Goal: Task Accomplishment & Management: Complete application form

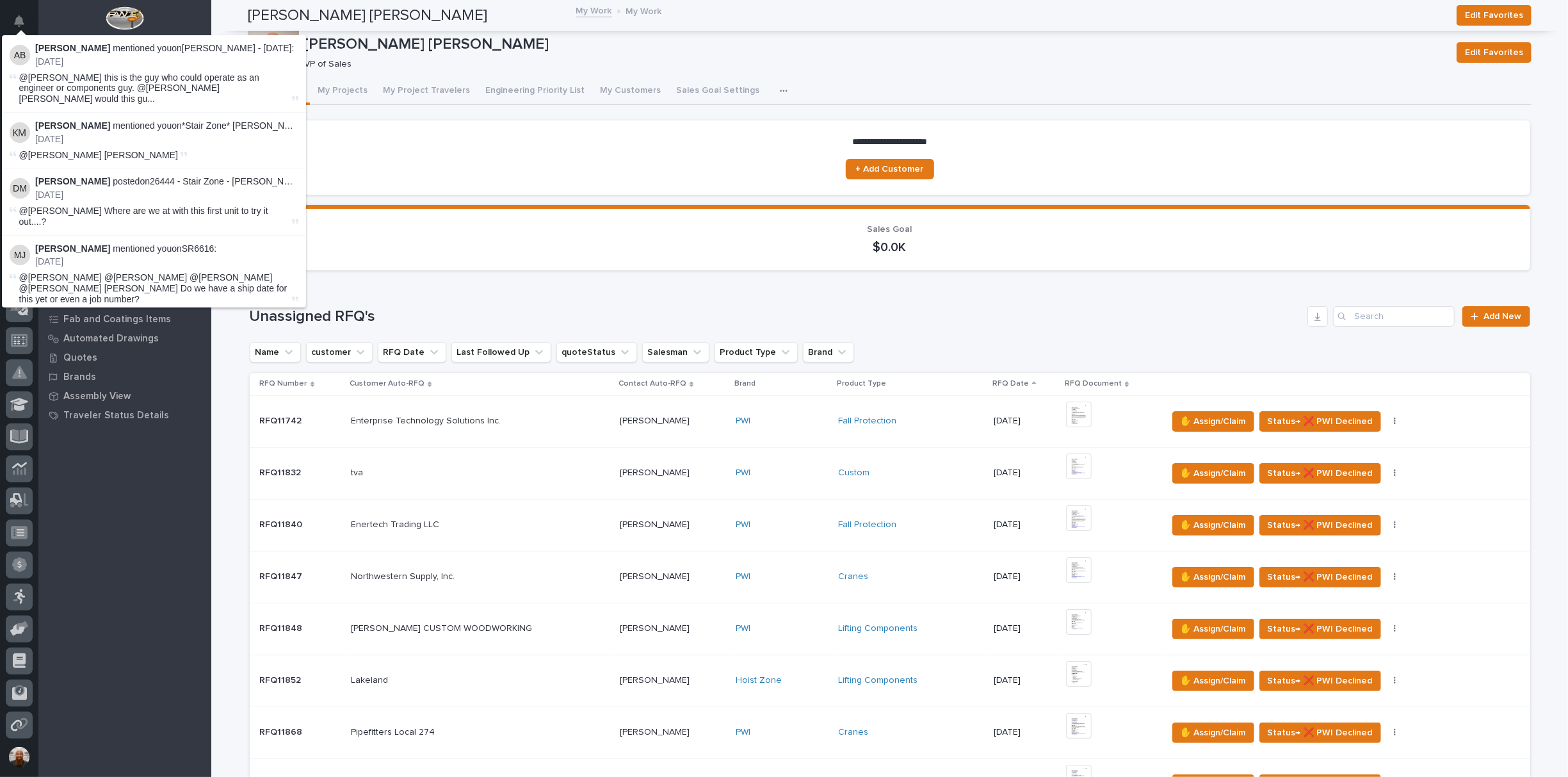
scroll to position [32, 0]
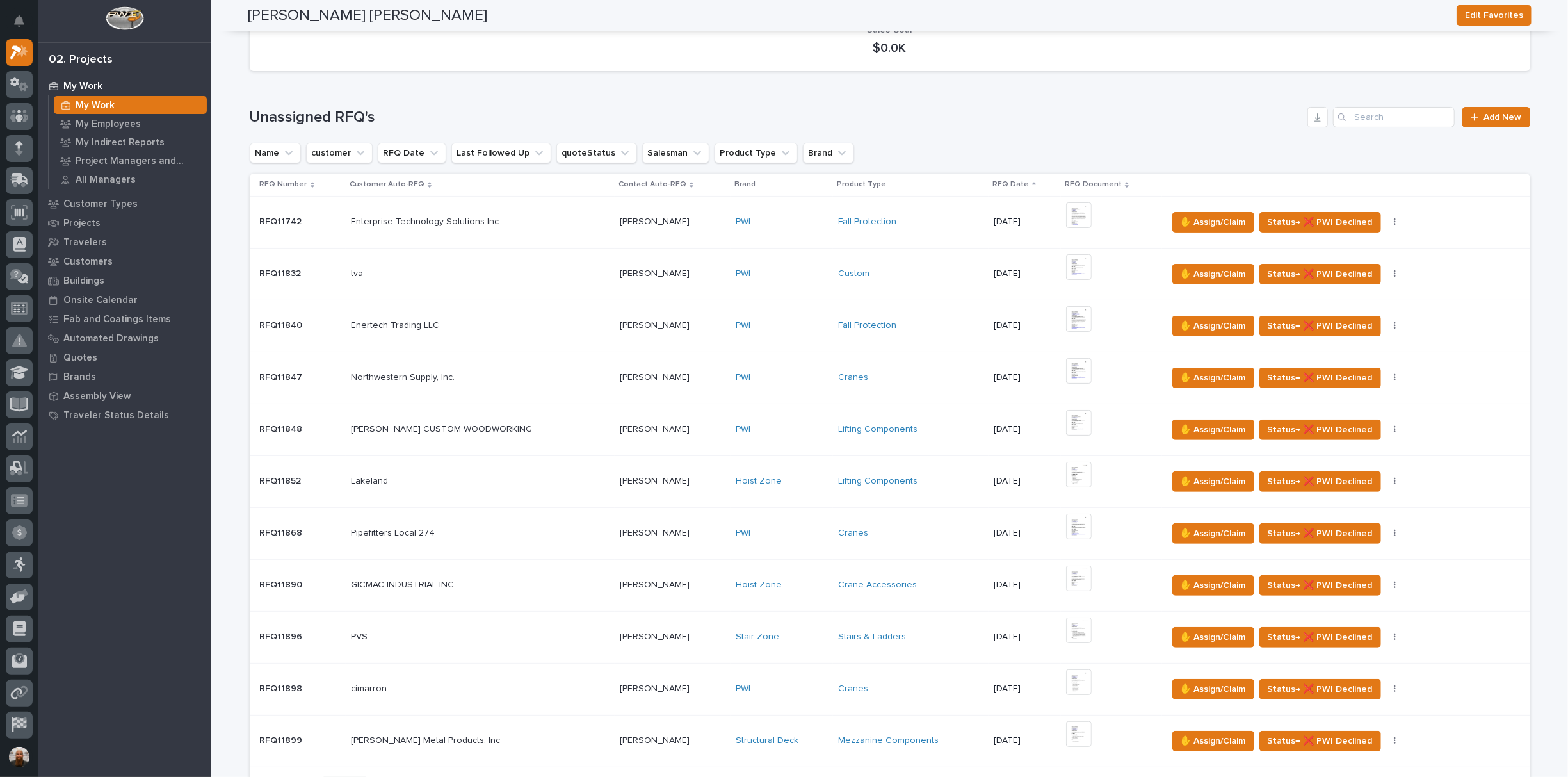
click at [506, 91] on div "Loading... Saving… Unassigned RFQ's Add New Name customer RFQ Date Last Followe…" at bounding box center [890, 446] width 1280 height 730
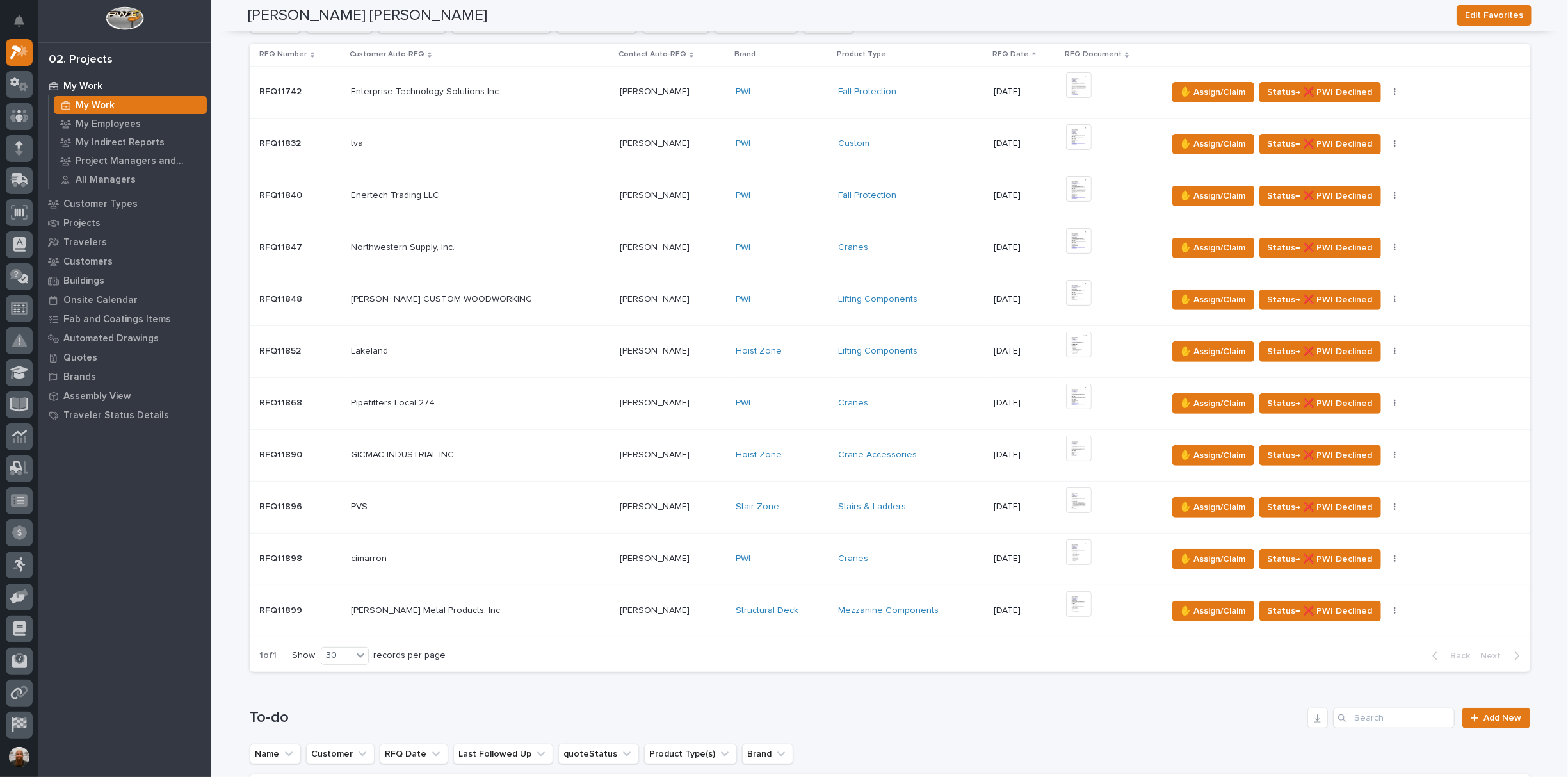
scroll to position [284, 0]
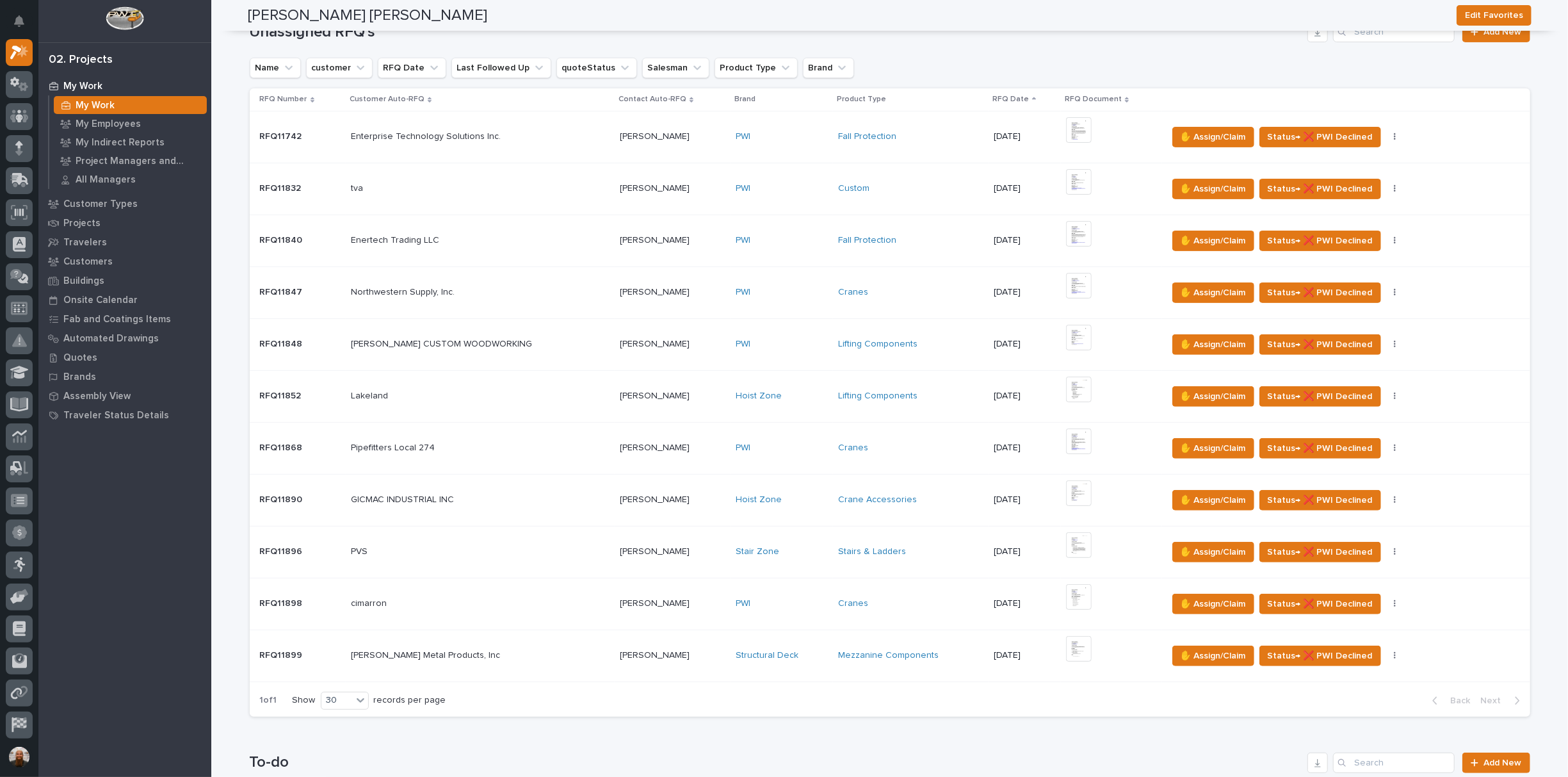
click at [57, 509] on div "My Work My Work My Employees My Indirect Reports Project Managers and Engineers…" at bounding box center [125, 426] width 173 height 701
drag, startPoint x: 54, startPoint y: 510, endPoint x: 110, endPoint y: 568, distance: 80.6
click at [110, 568] on div "My Work My Work My Employees My Indirect Reports Project Managers and Engineers…" at bounding box center [125, 426] width 173 height 701
drag, startPoint x: 120, startPoint y: 555, endPoint x: 120, endPoint y: 566, distance: 11.0
click at [120, 566] on div "My Work My Work My Employees My Indirect Reports Project Managers and Engineers…" at bounding box center [125, 426] width 173 height 701
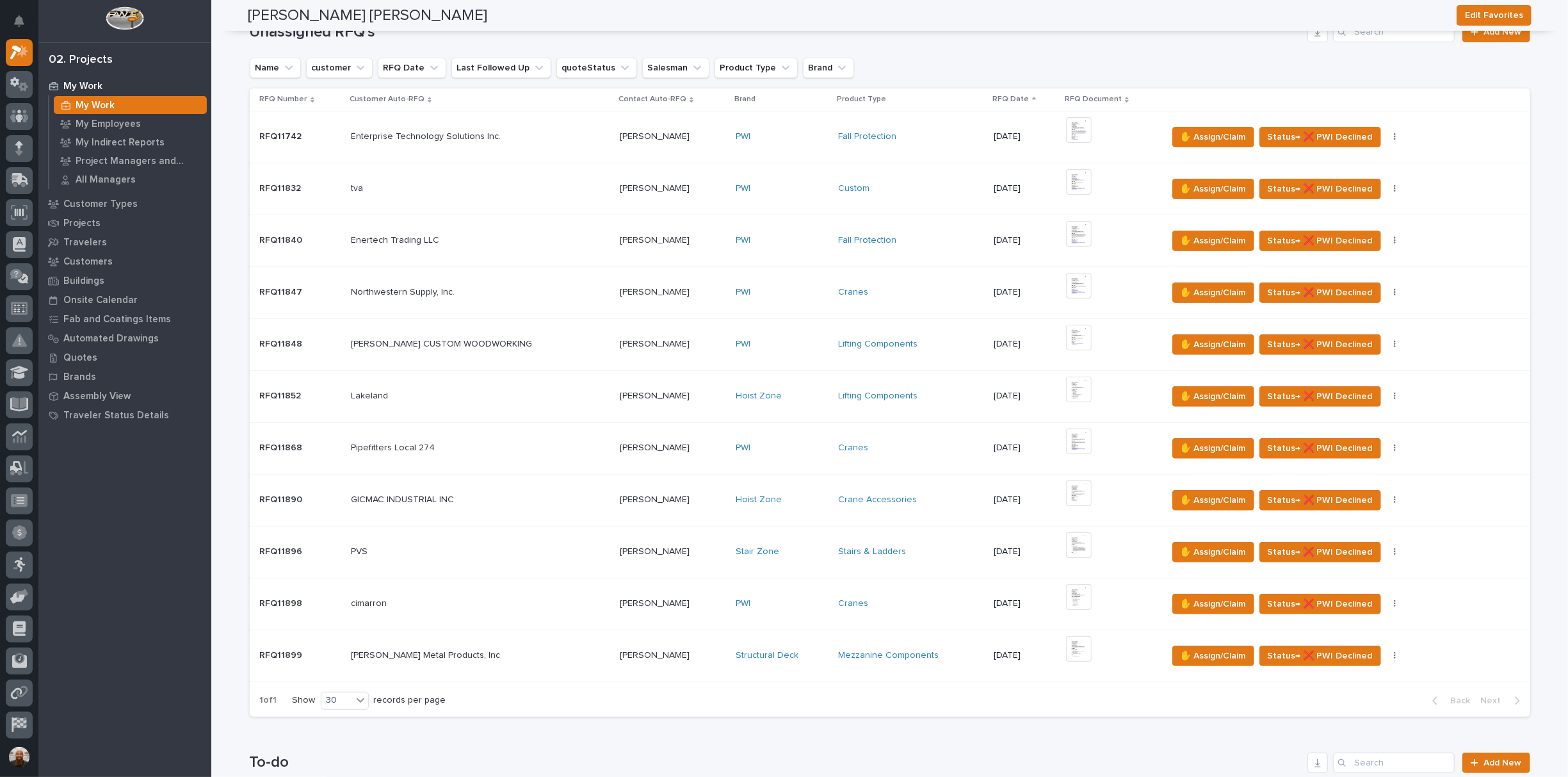
drag, startPoint x: 173, startPoint y: 685, endPoint x: 154, endPoint y: 657, distance: 33.8
drag, startPoint x: 154, startPoint y: 657, endPoint x: 359, endPoint y: 741, distance: 221.5
drag, startPoint x: 359, startPoint y: 741, endPoint x: 213, endPoint y: 706, distance: 150.1
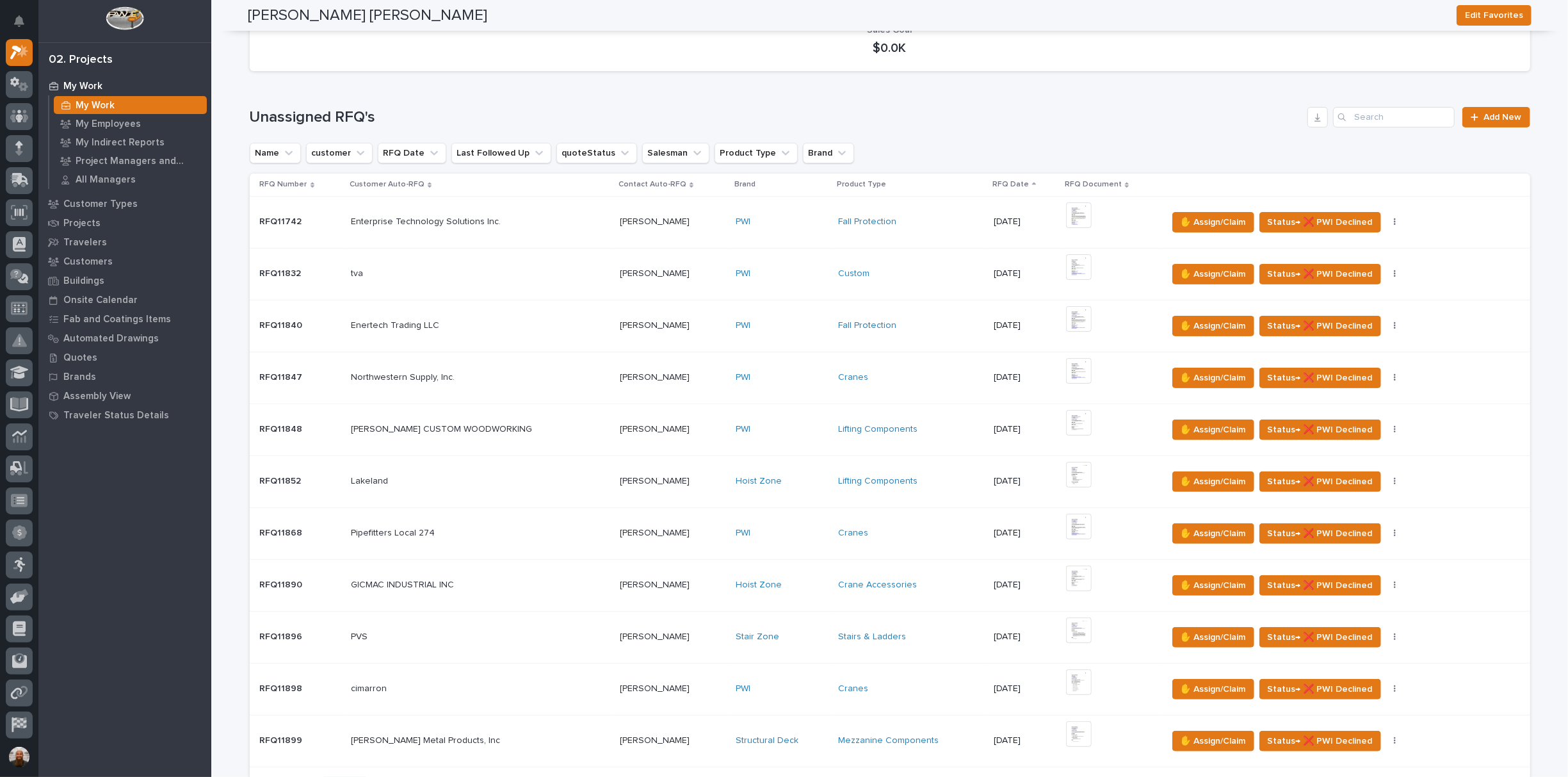
scroll to position [398, 0]
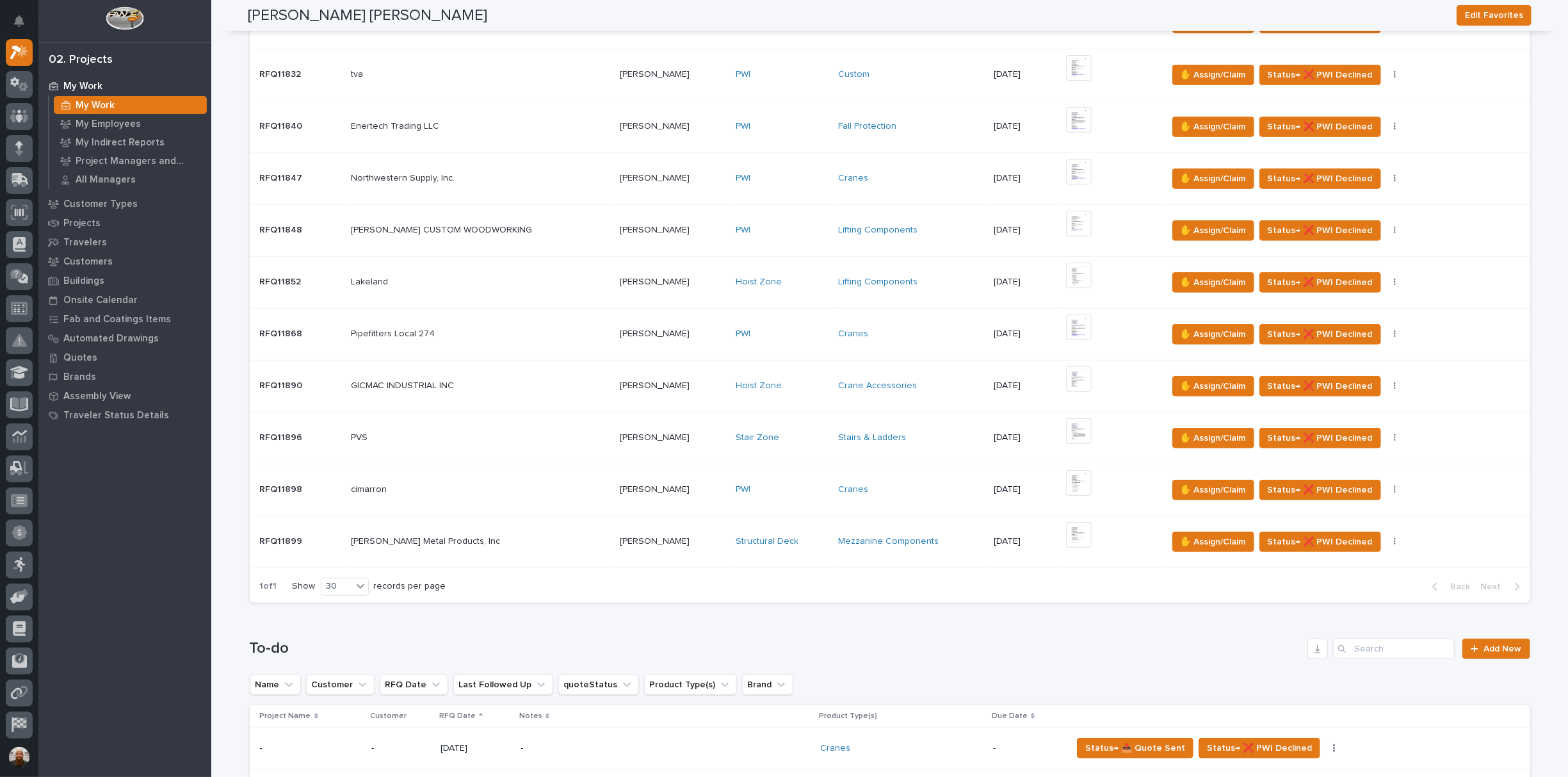
click at [376, 489] on p "cimarron" at bounding box center [370, 488] width 38 height 13
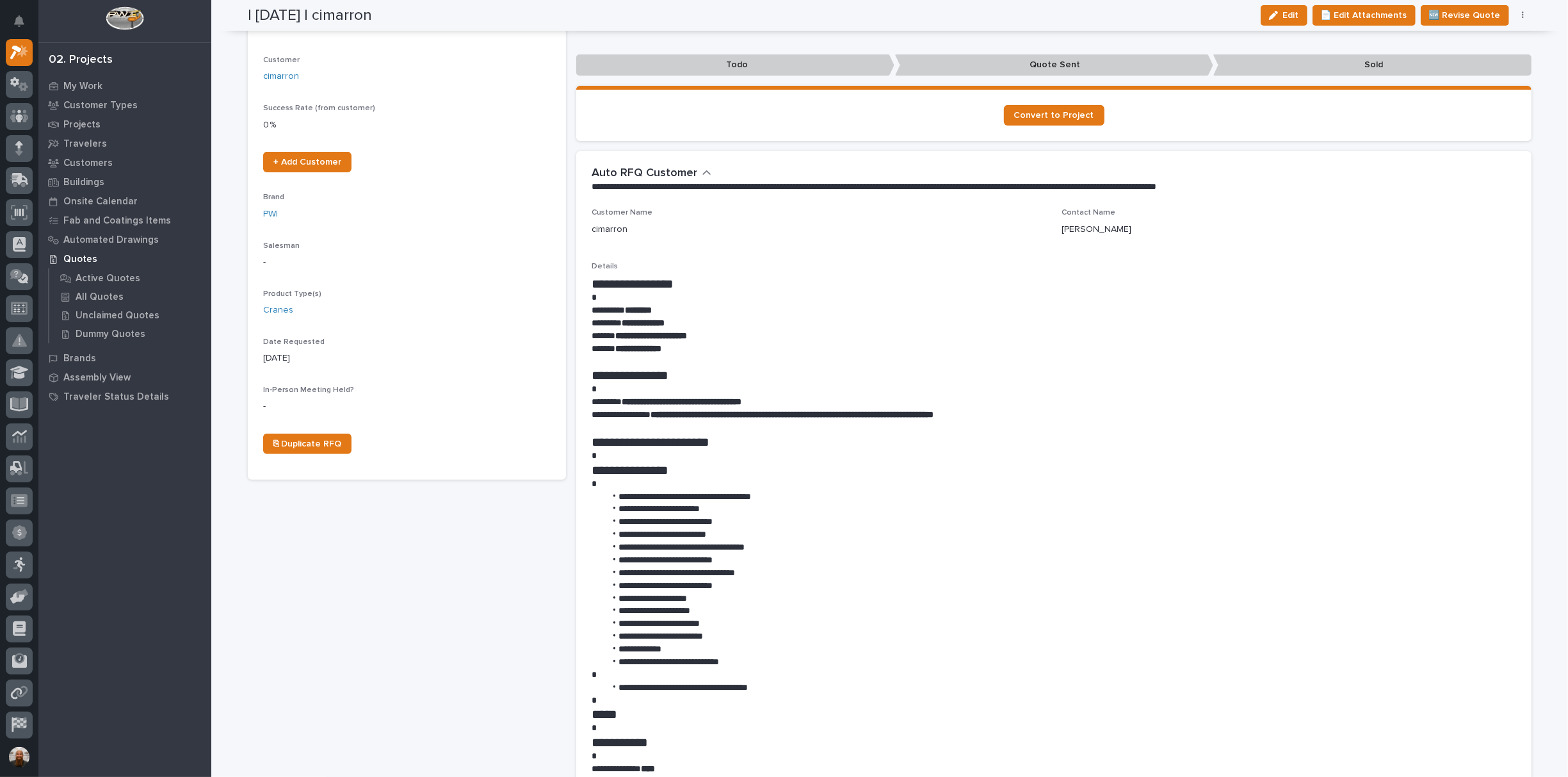
scroll to position [797, 0]
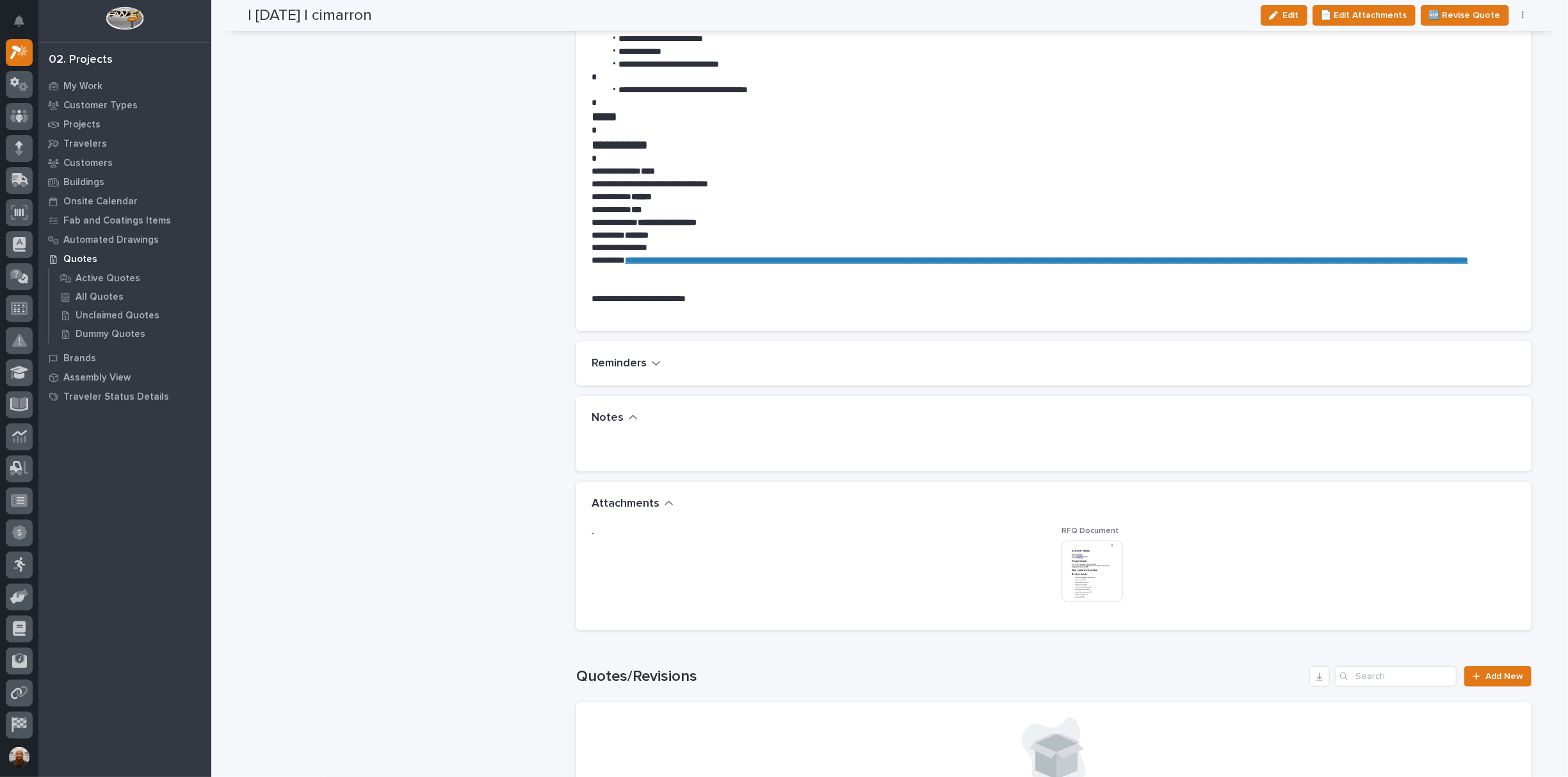
click at [1096, 573] on img at bounding box center [1092, 571] width 62 height 62
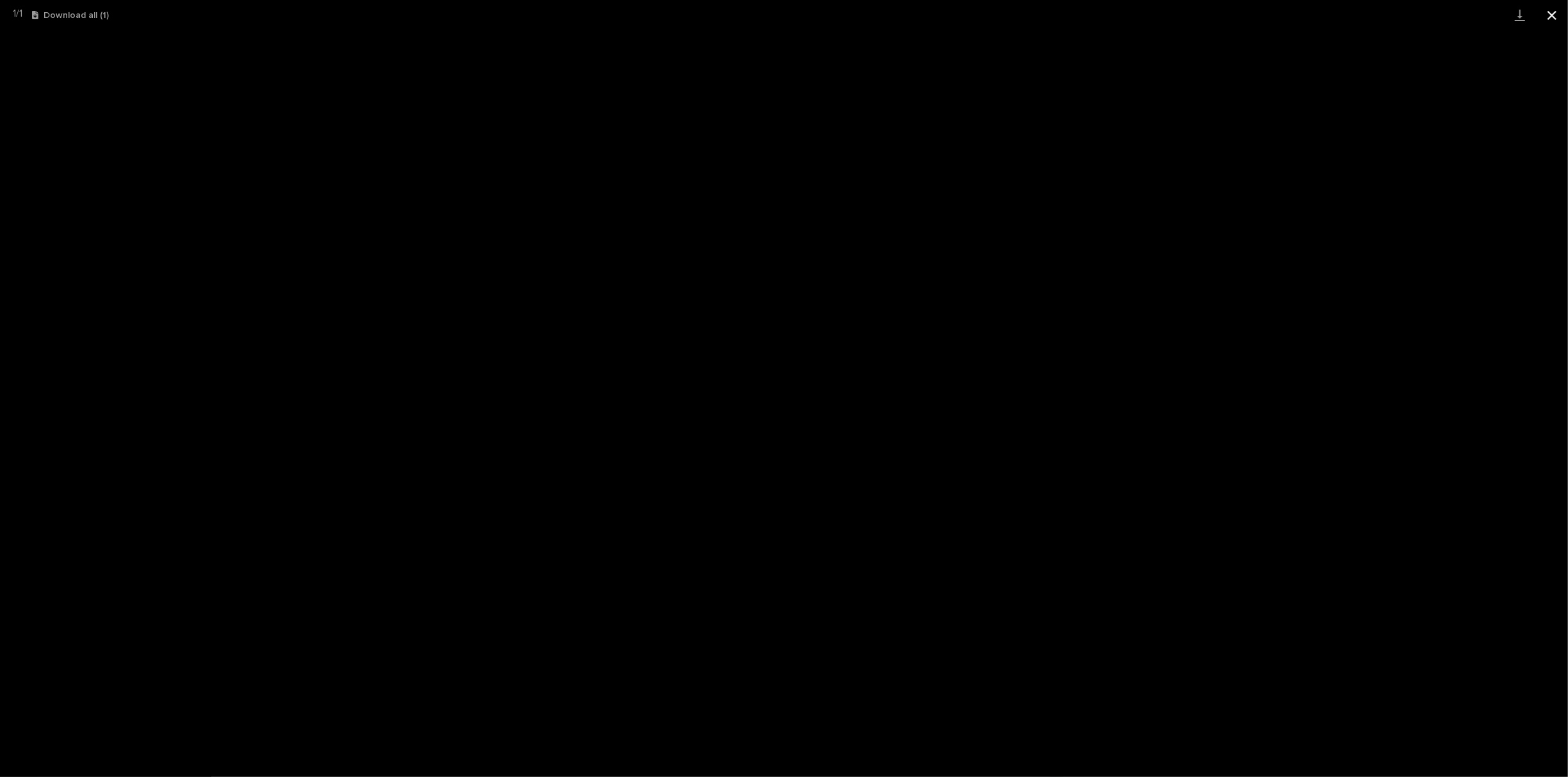
click at [1551, 12] on button "Close gallery" at bounding box center [1553, 15] width 32 height 30
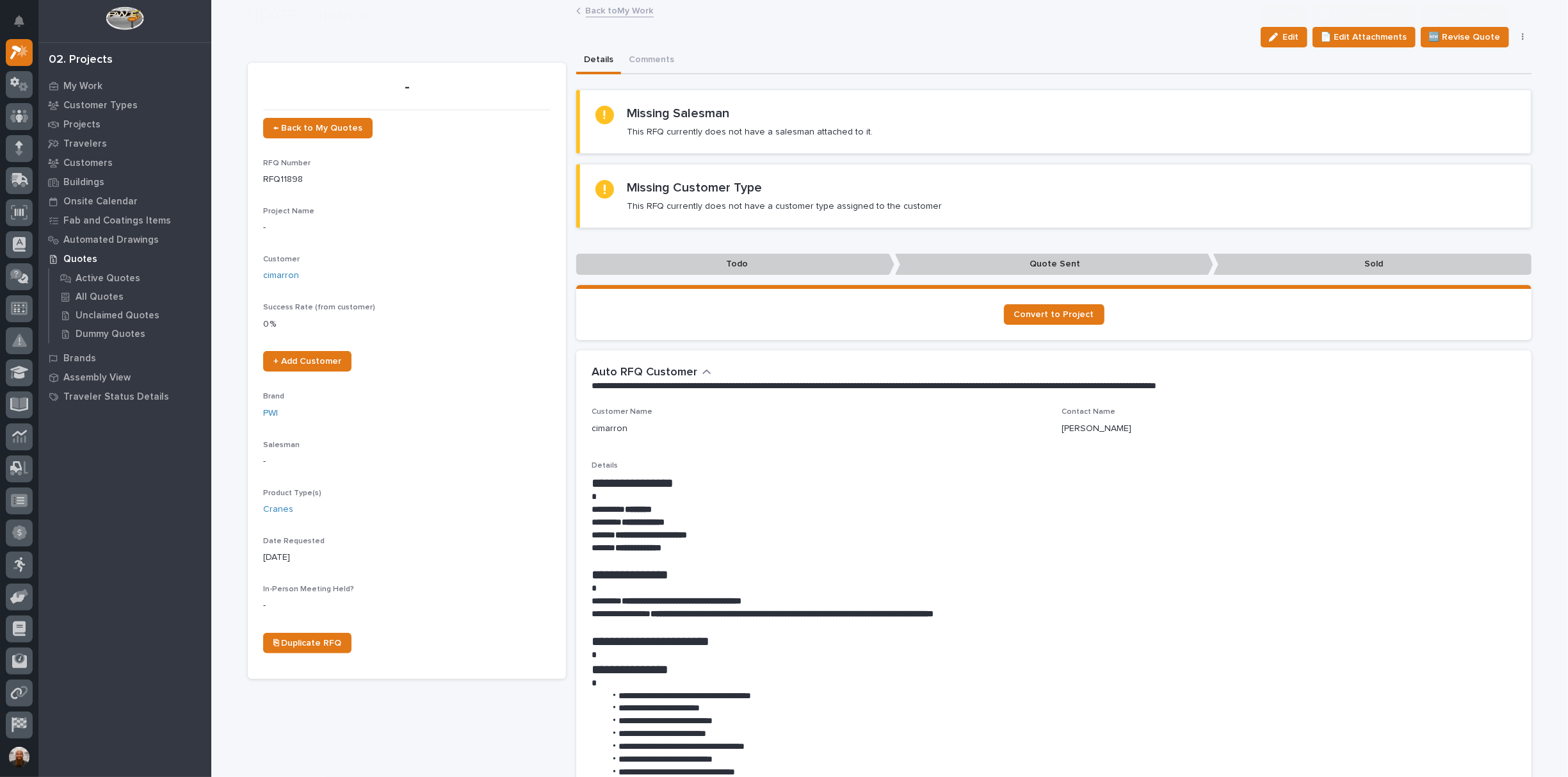
scroll to position [1190, 0]
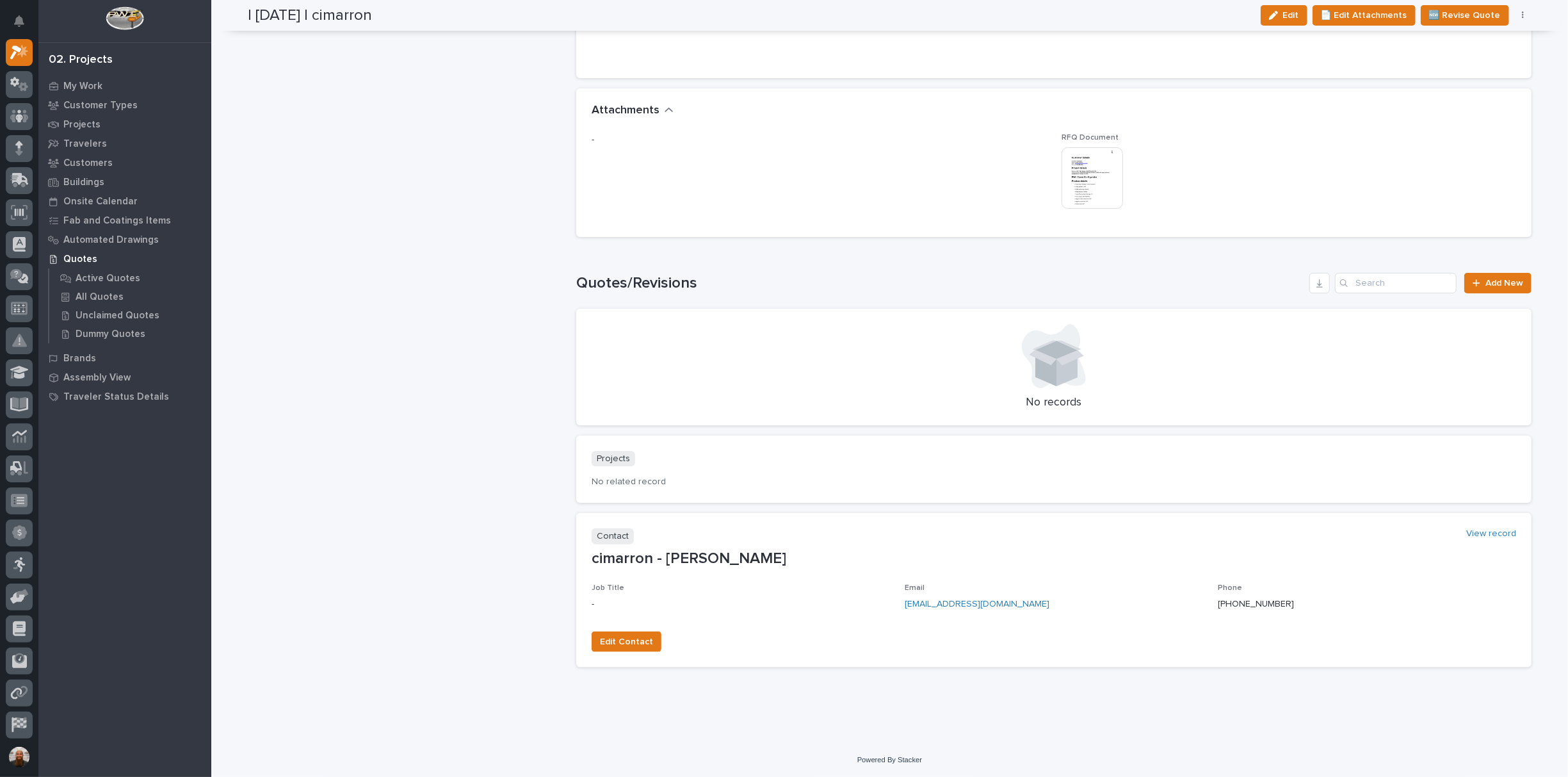
click at [1063, 195] on img at bounding box center [1092, 178] width 62 height 62
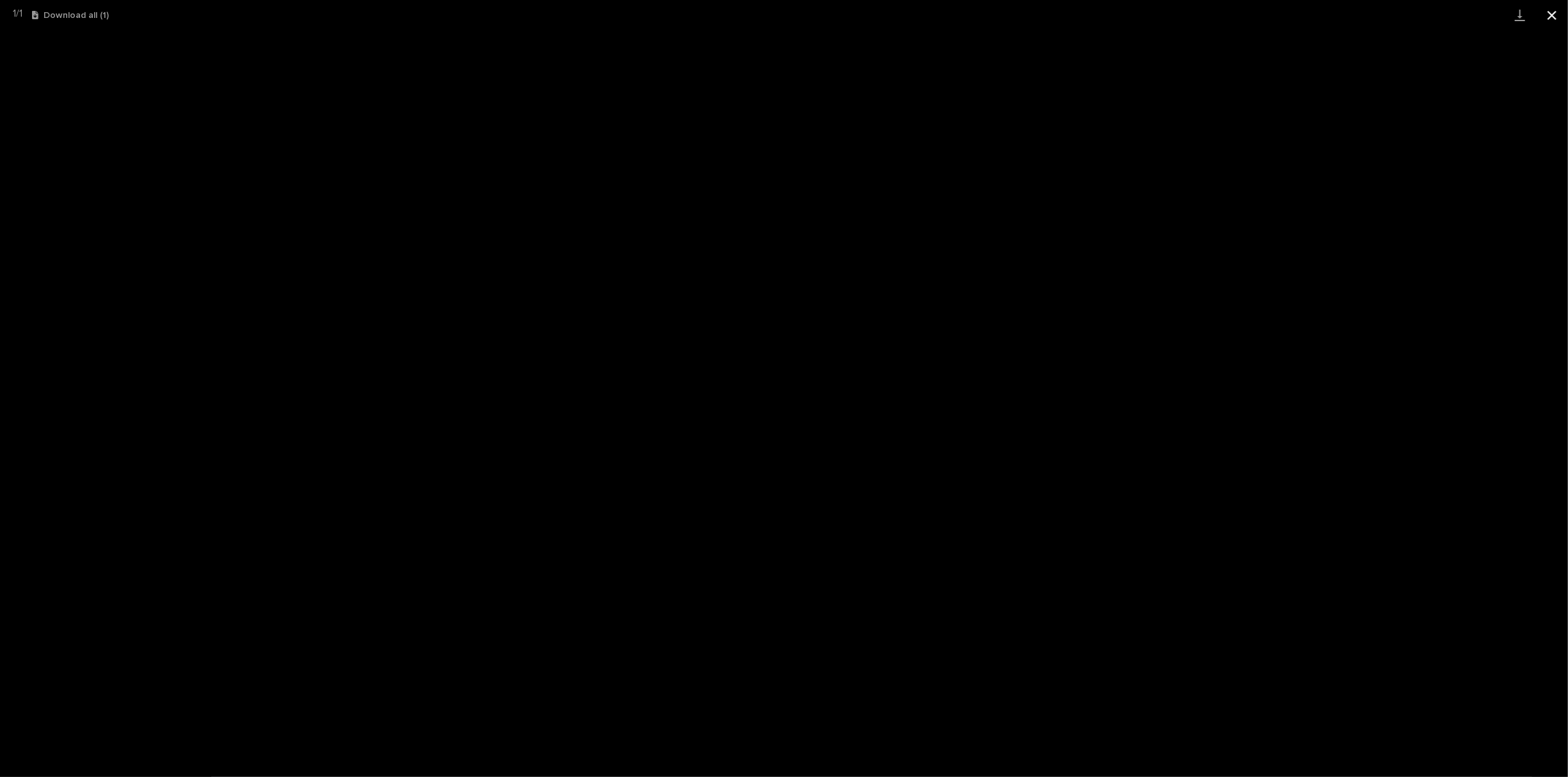
click at [1555, 15] on button "Close gallery" at bounding box center [1553, 15] width 32 height 30
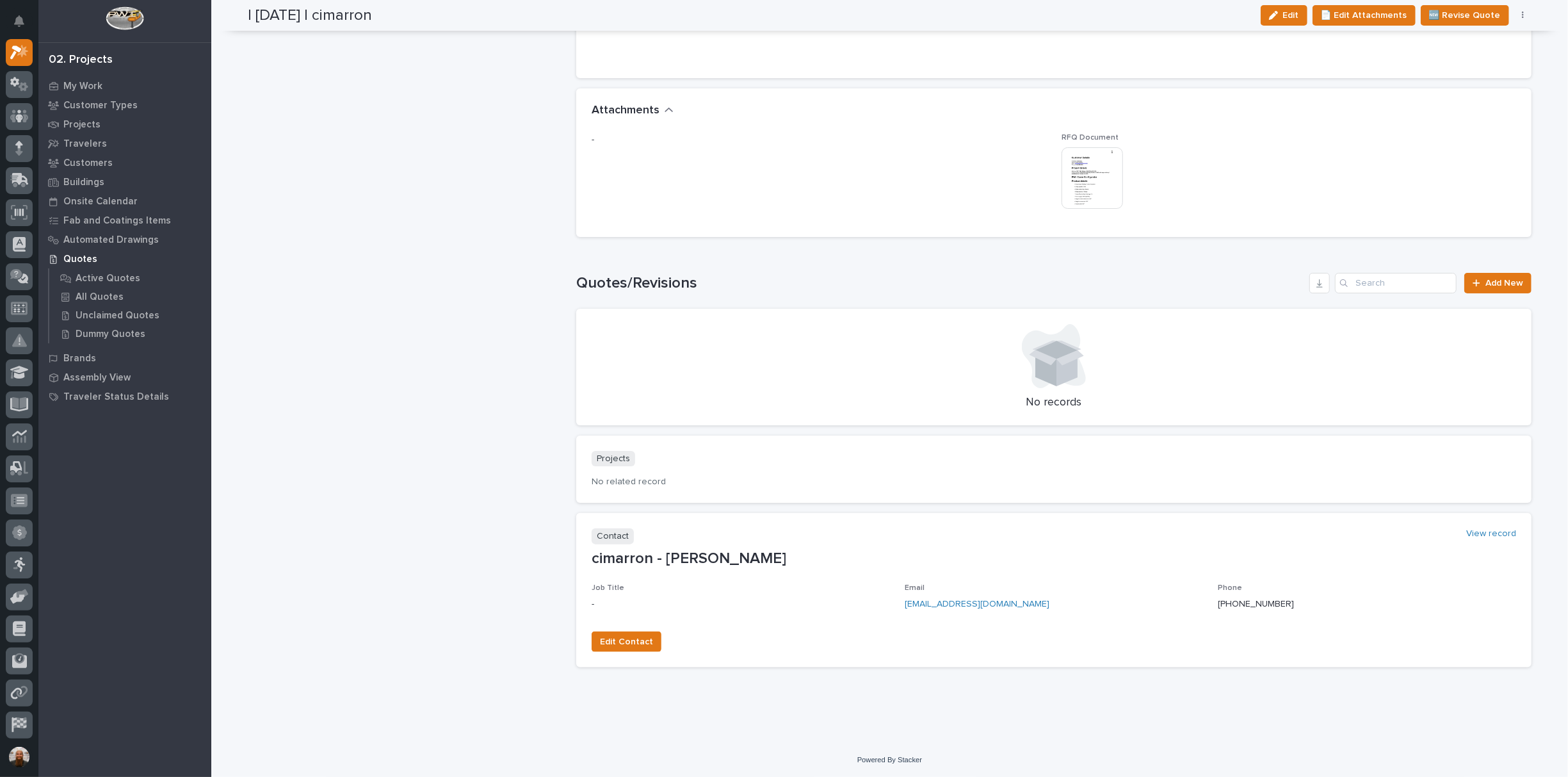
click at [83, 156] on div "Customers" at bounding box center [125, 163] width 167 height 18
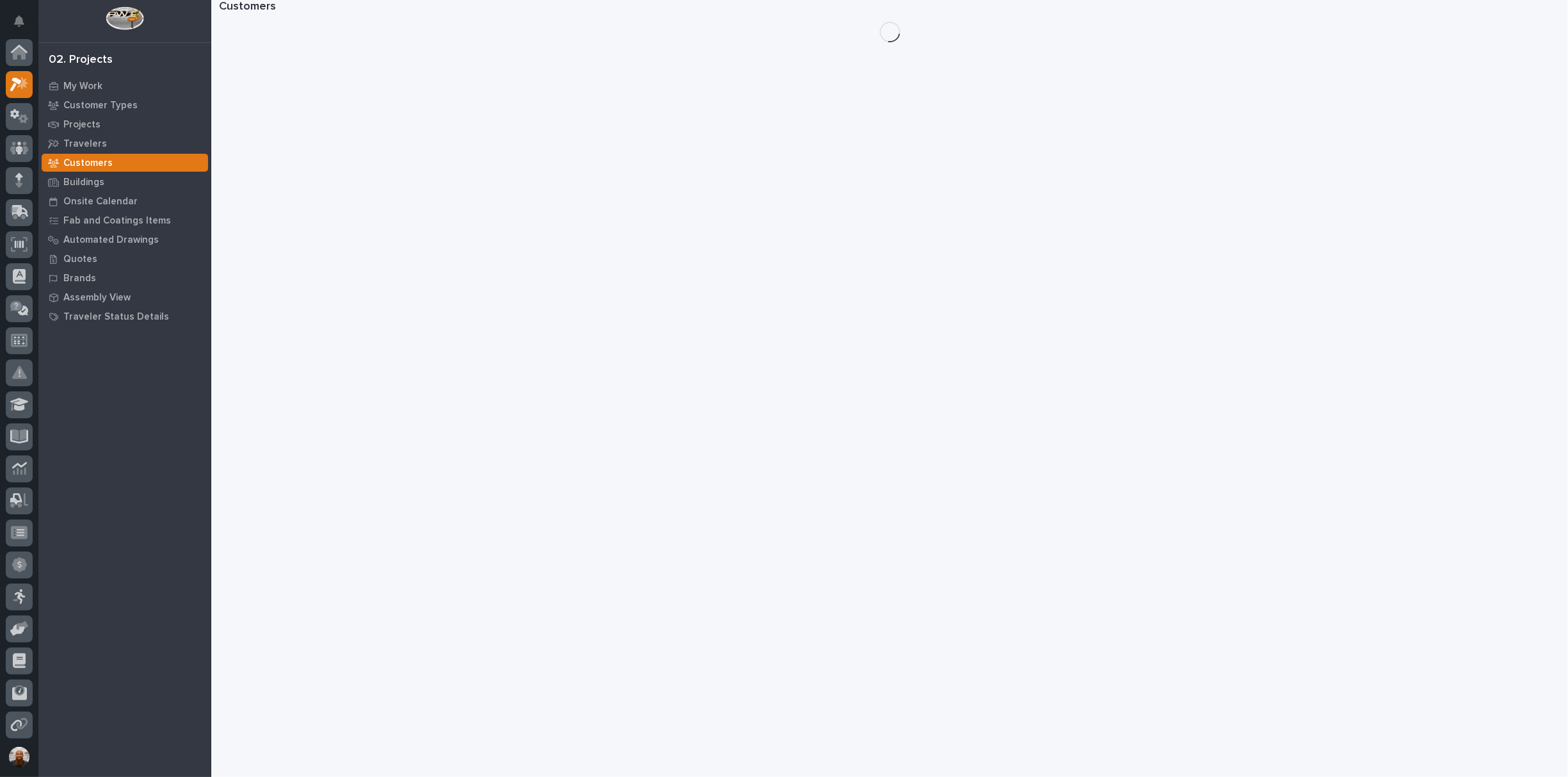
scroll to position [32, 0]
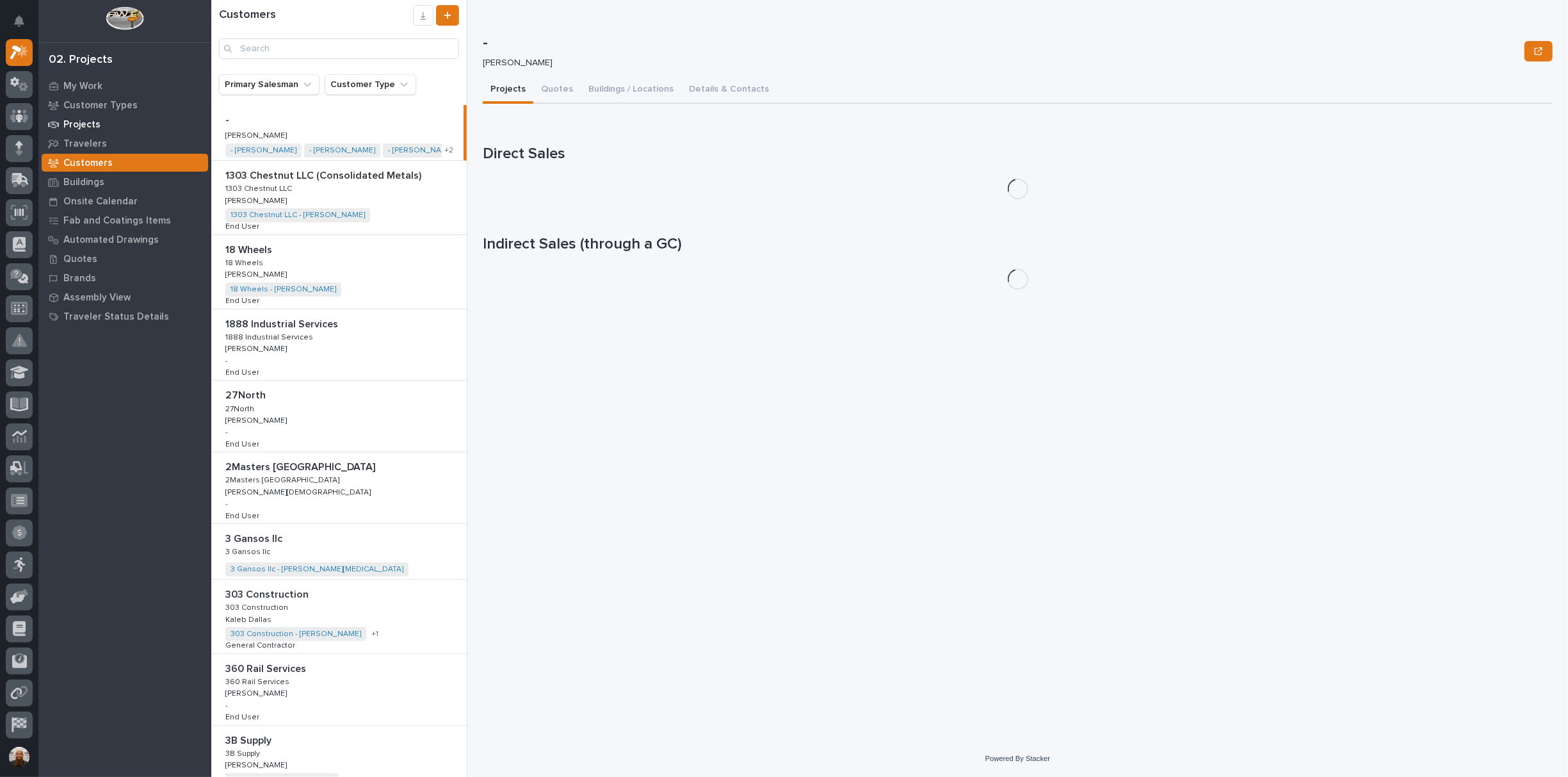
click at [66, 121] on p "Projects" at bounding box center [82, 125] width 37 height 11
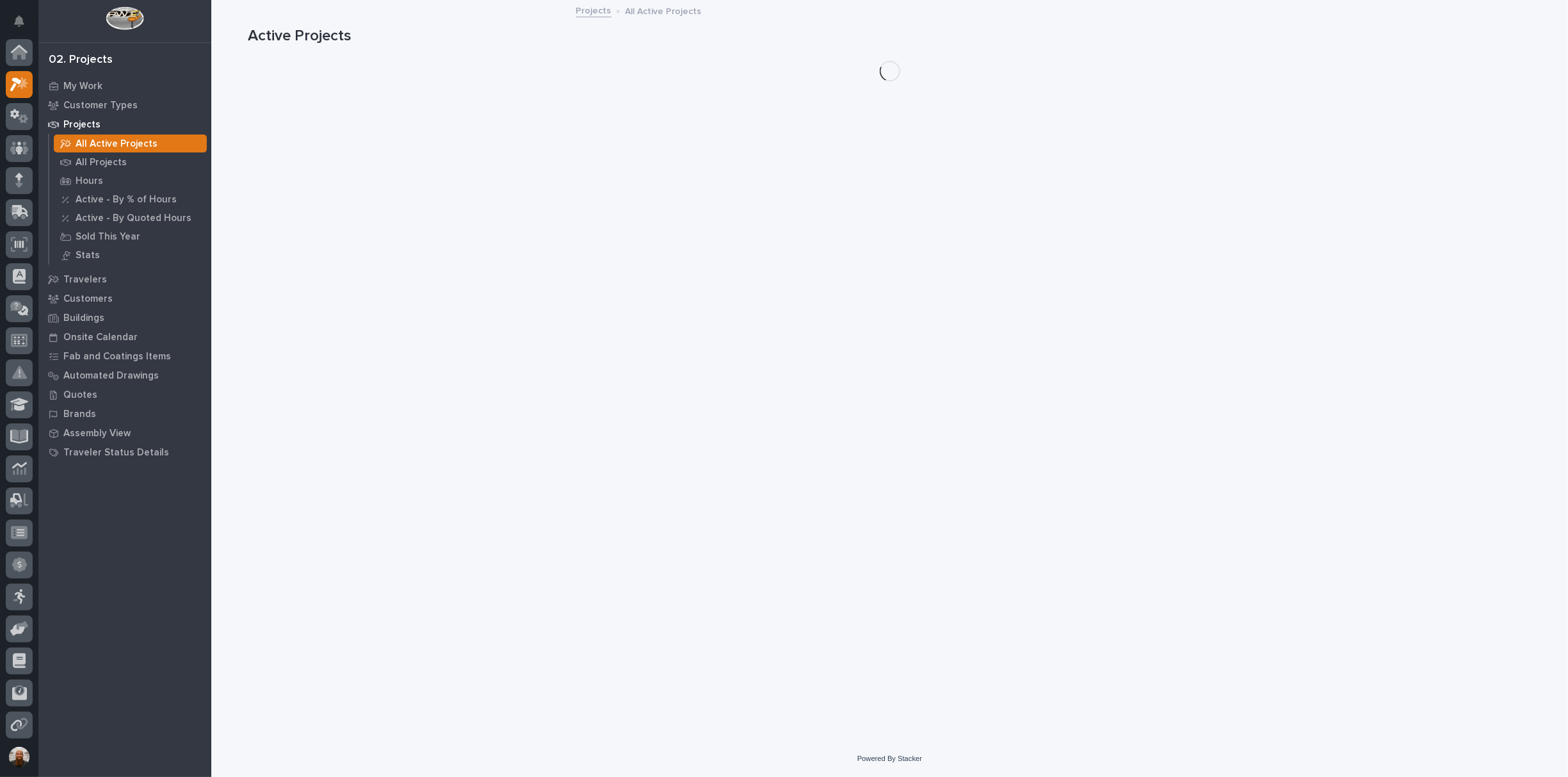
scroll to position [32, 0]
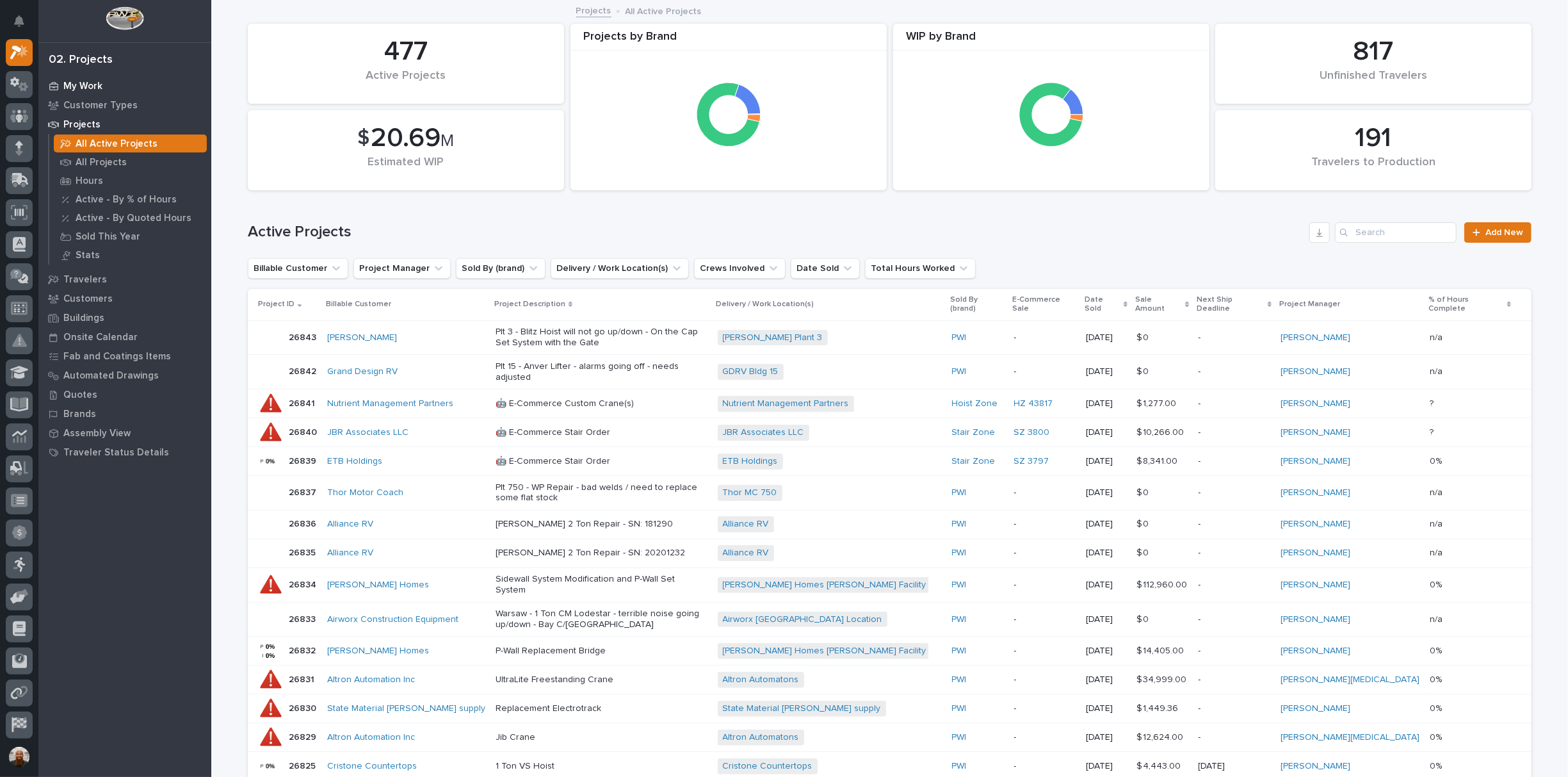
click at [72, 86] on p "My Work" at bounding box center [83, 86] width 39 height 11
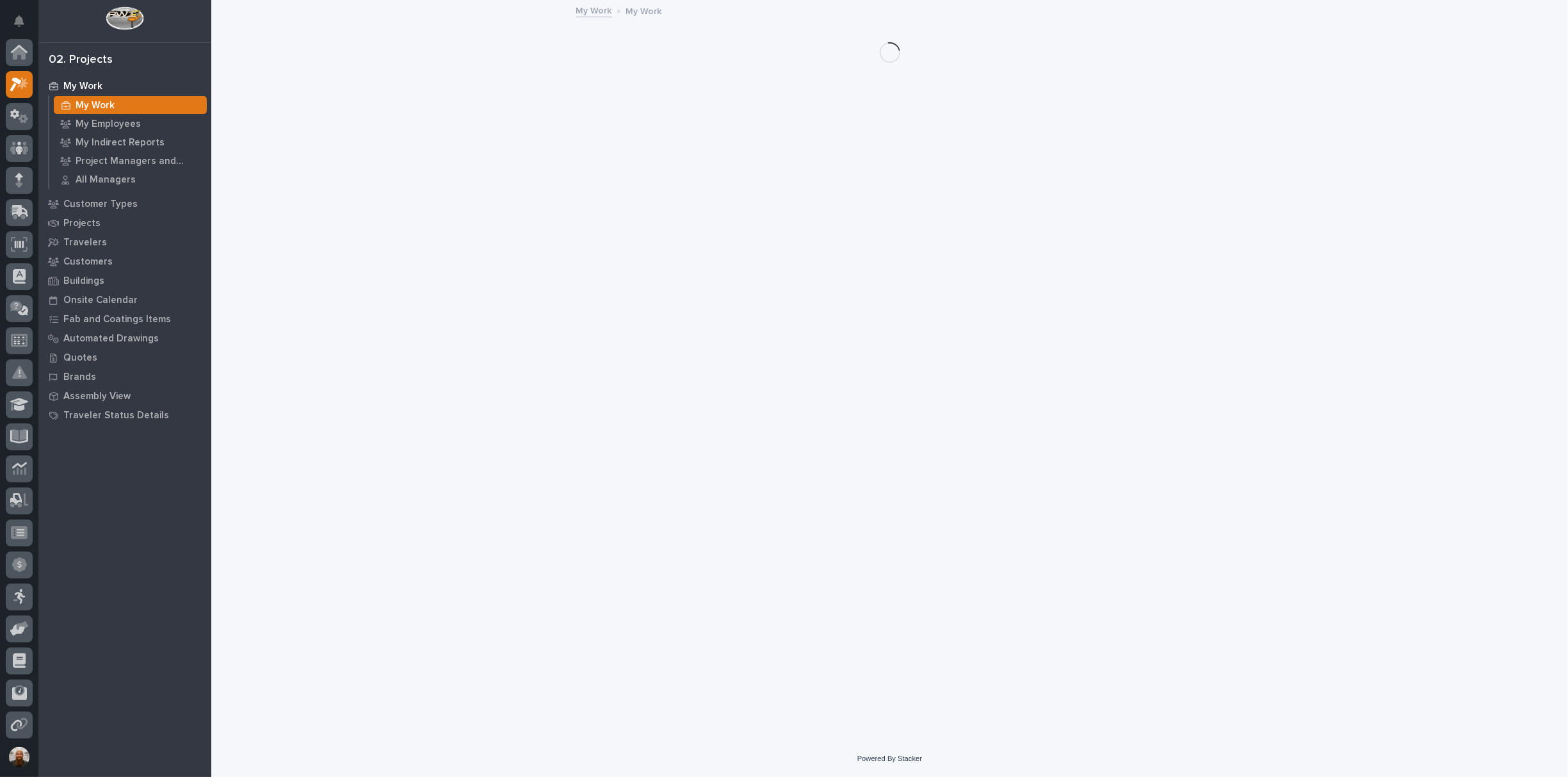
scroll to position [32, 0]
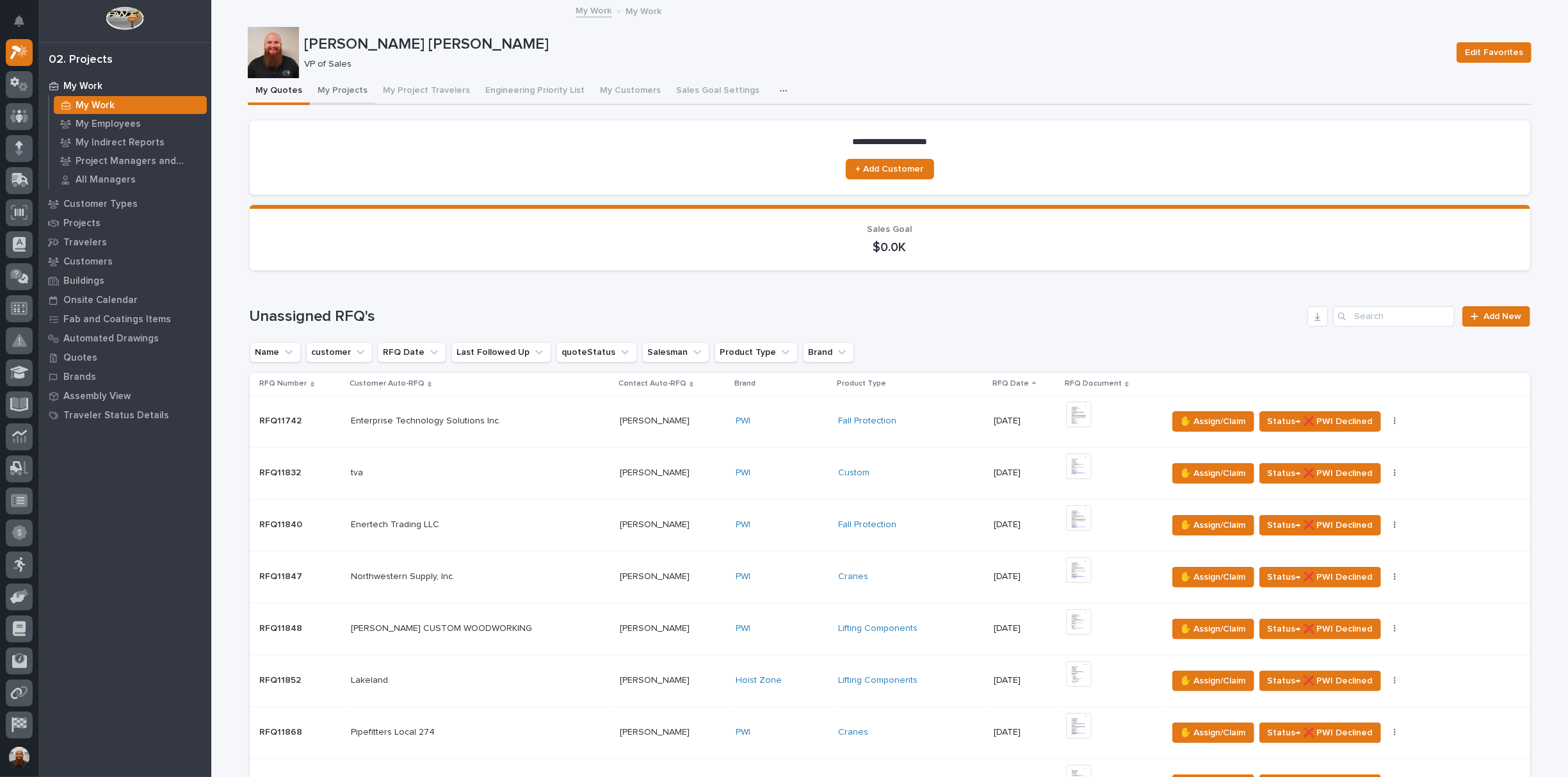
click at [342, 94] on button "My Projects" at bounding box center [342, 92] width 65 height 27
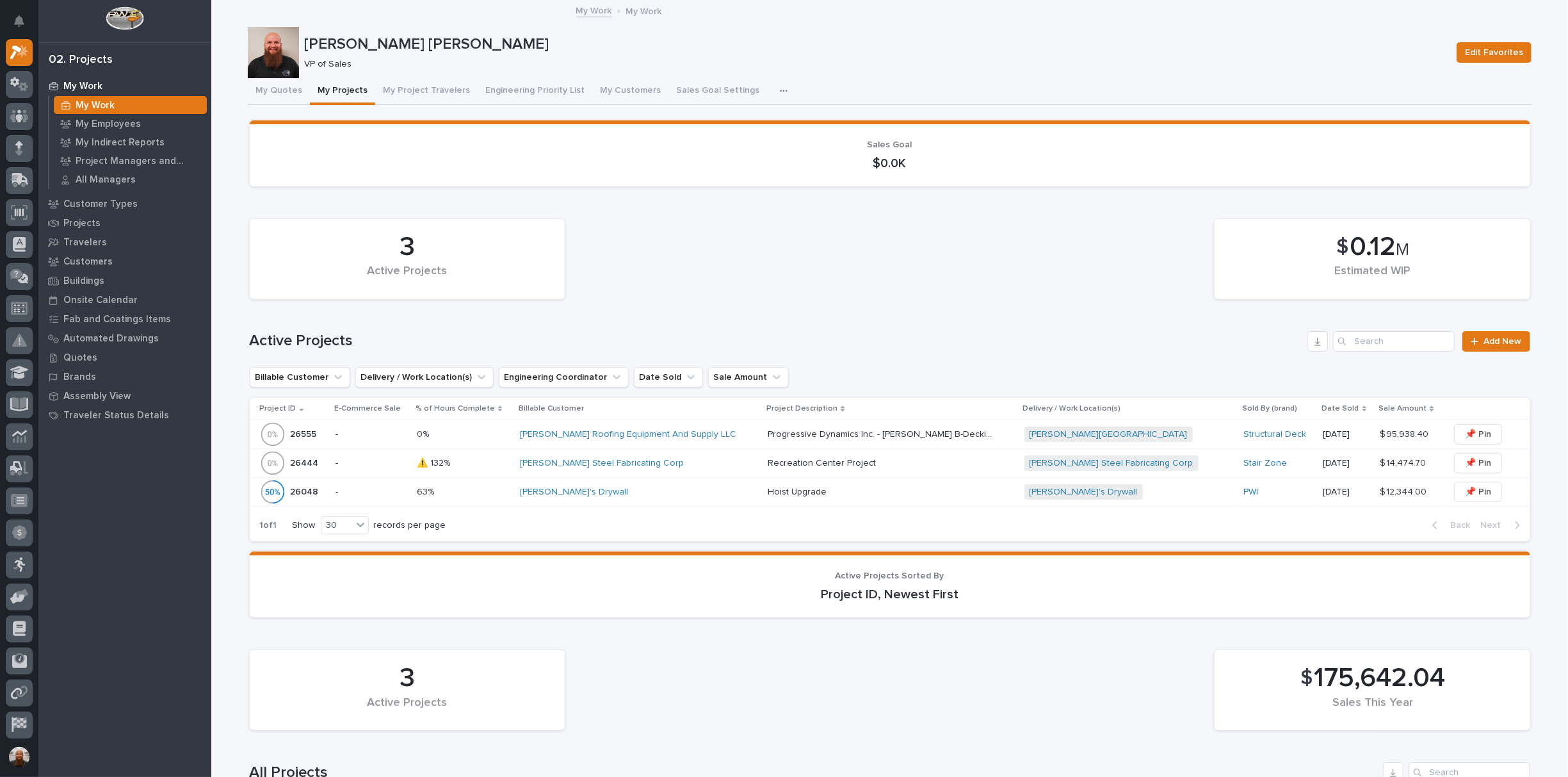
click at [351, 442] on div "-" at bounding box center [372, 435] width 71 height 21
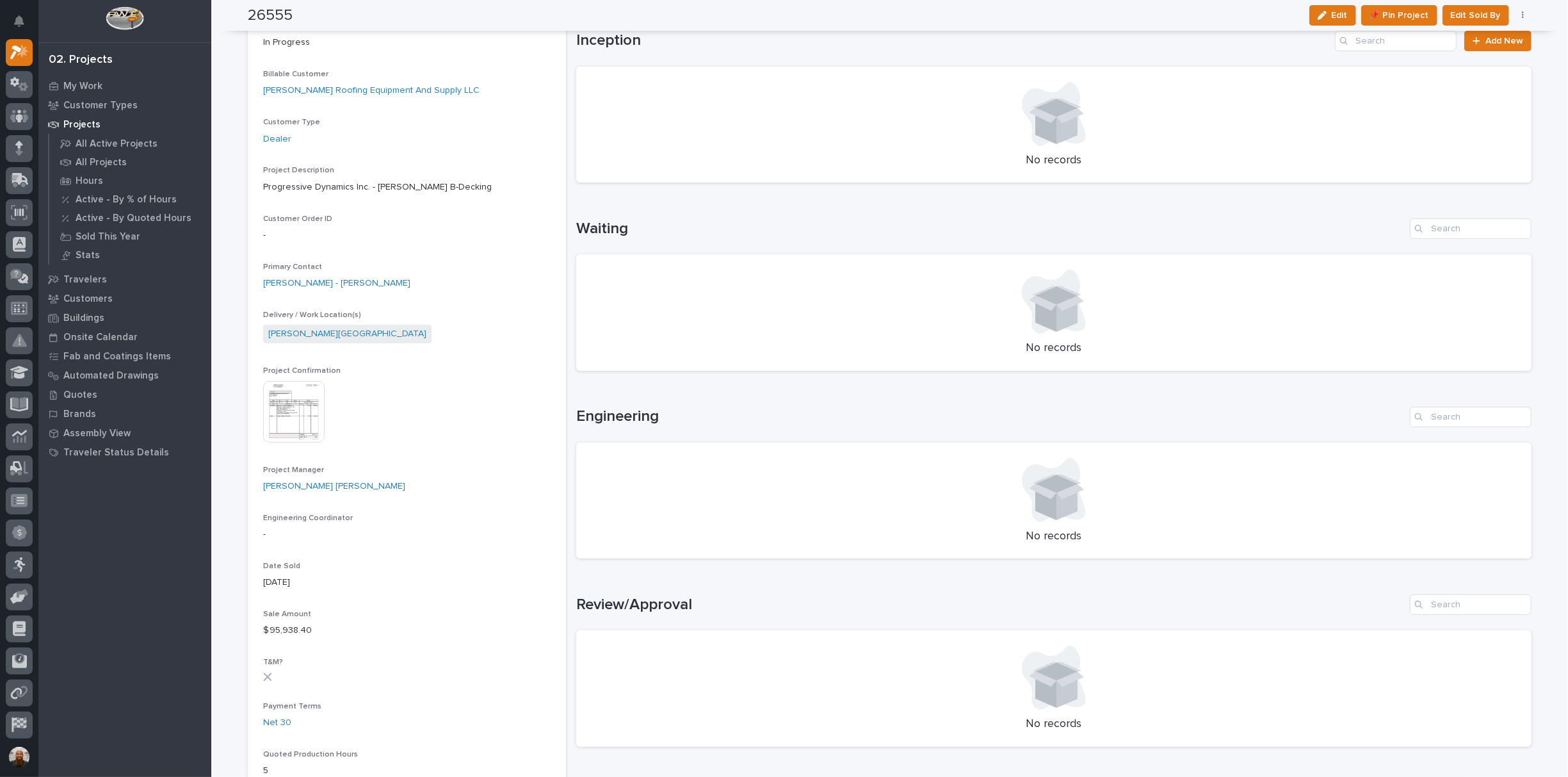
scroll to position [560, 0]
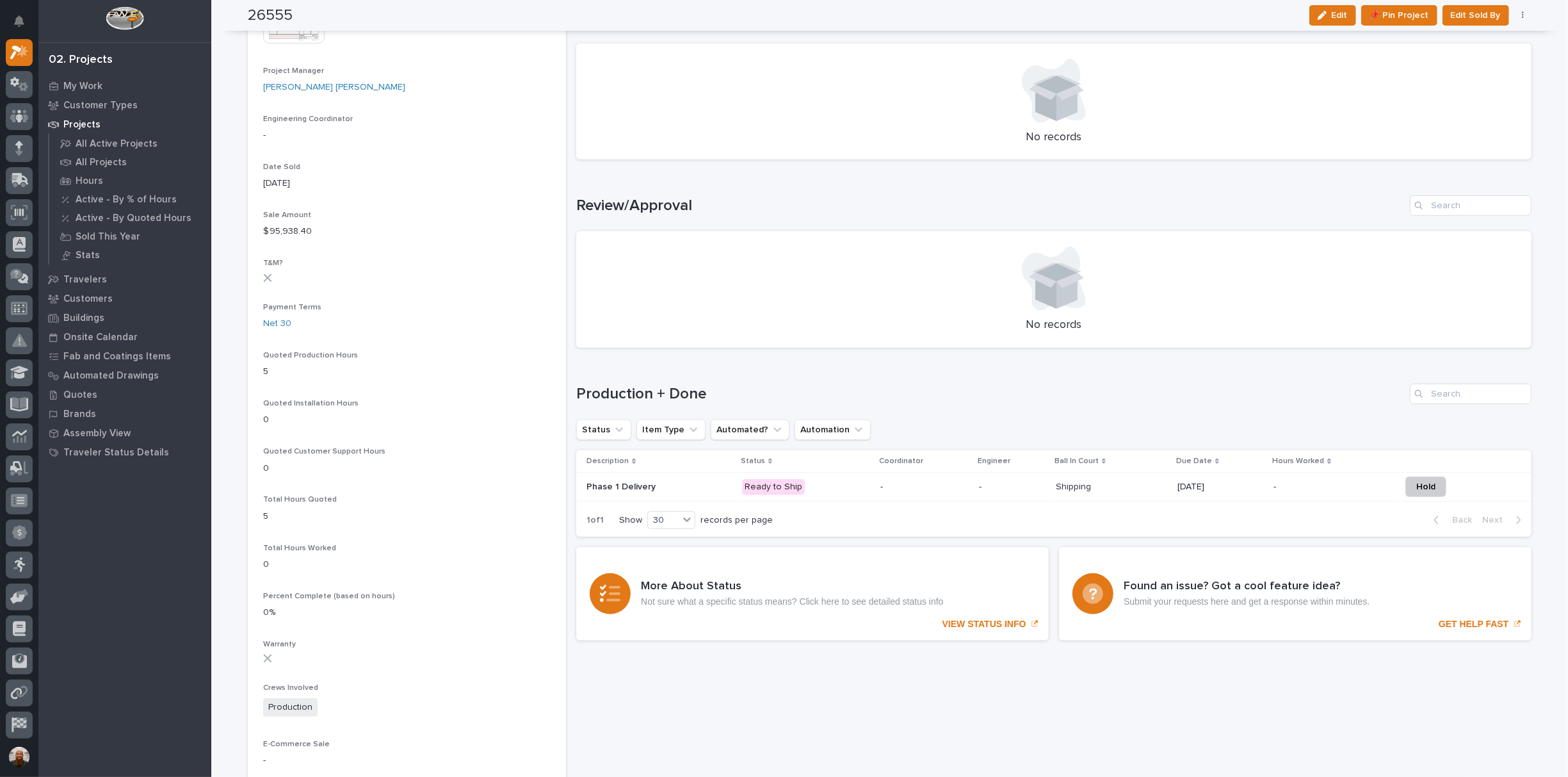
click at [628, 491] on p "Phase 1 Delivery" at bounding box center [622, 486] width 72 height 13
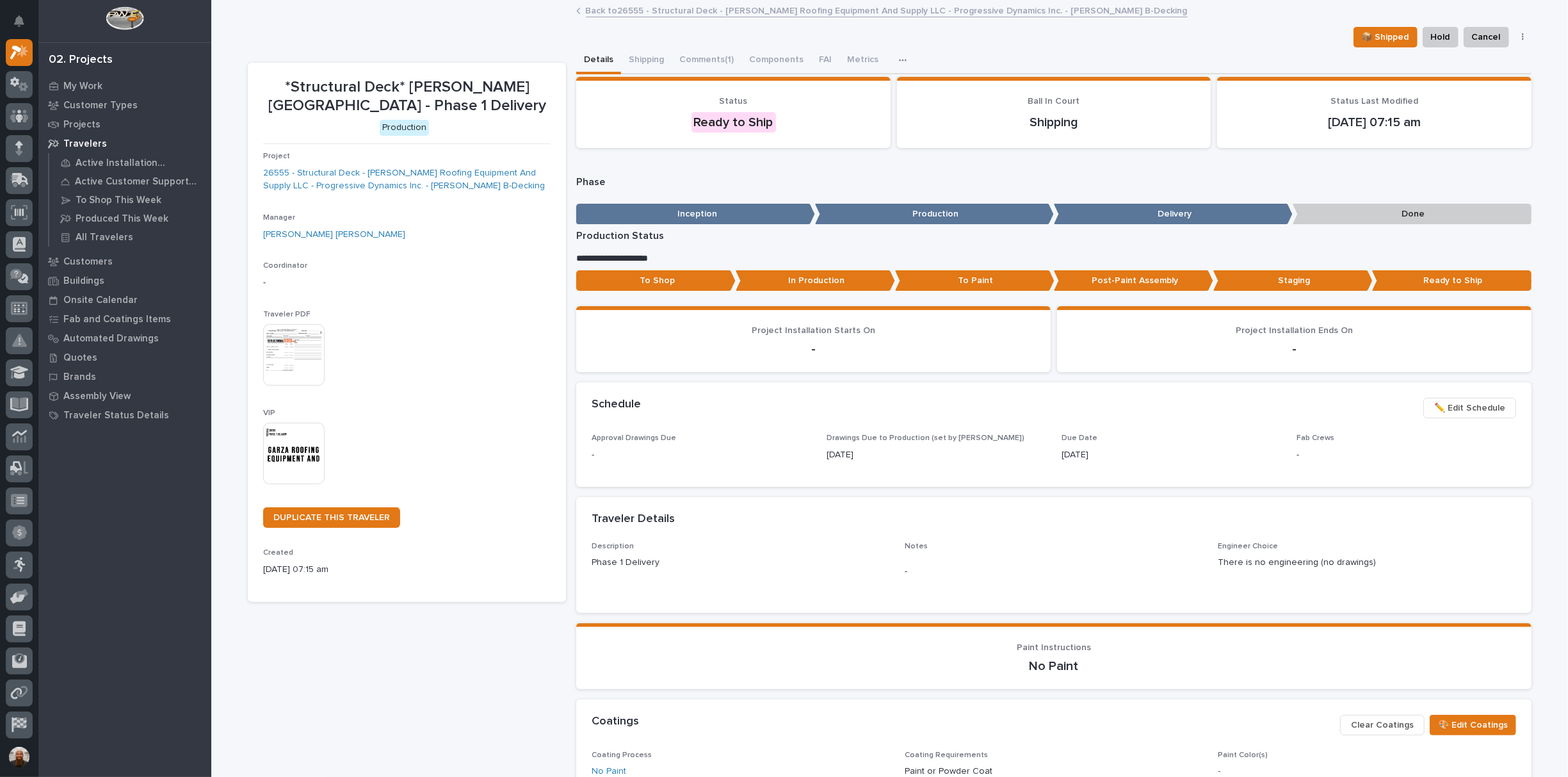
click at [899, 57] on icon "button" at bounding box center [903, 60] width 8 height 9
click at [976, 40] on div "📦 Shipped Hold Cancel Change Traveler Type Regenerate PDF Generate VIP" at bounding box center [889, 36] width 1284 height 20
click at [644, 57] on button "Shipping" at bounding box center [647, 61] width 50 height 27
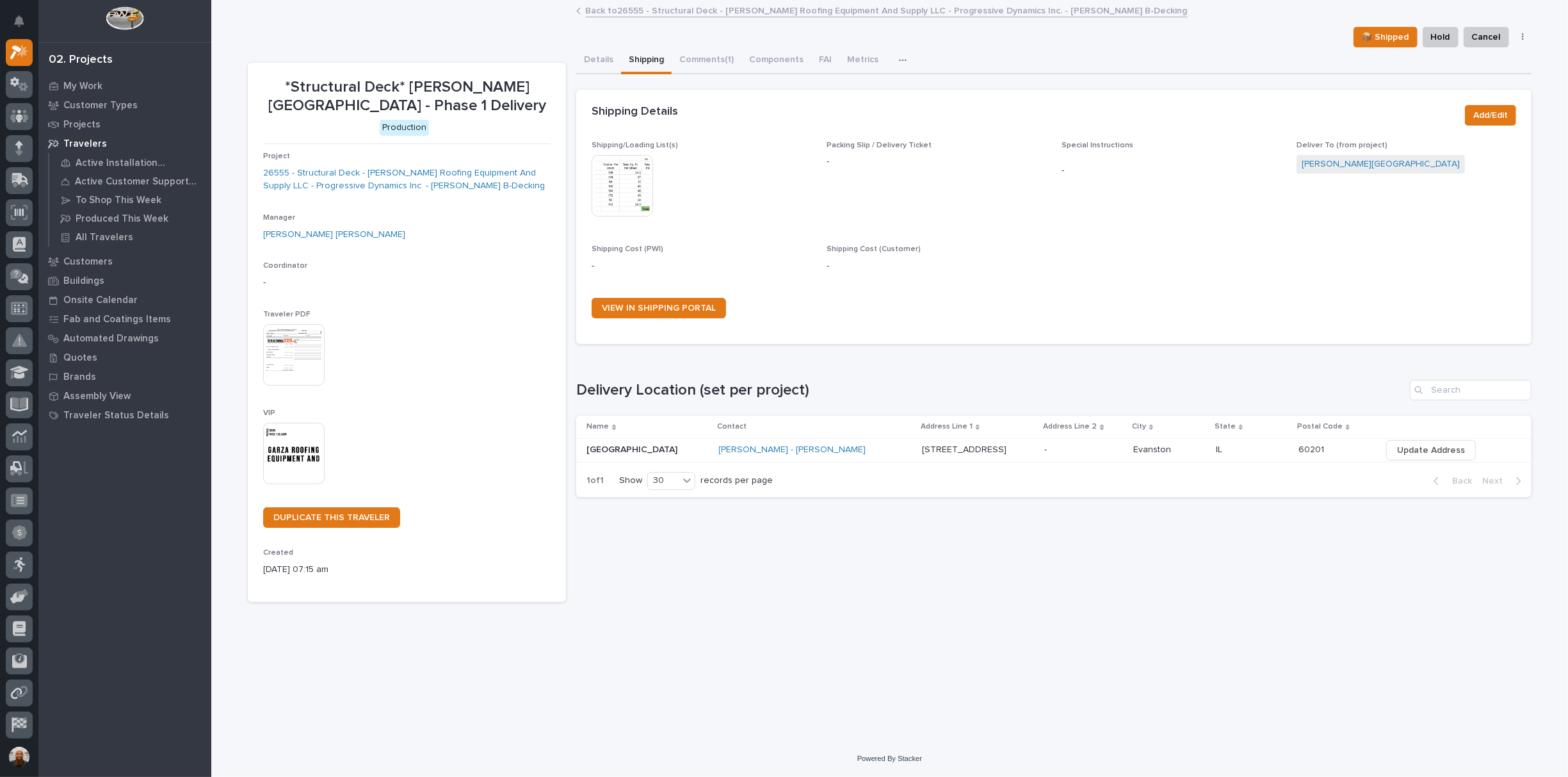
click at [873, 452] on td "[PERSON_NAME] - [PERSON_NAME]" at bounding box center [815, 450] width 204 height 24
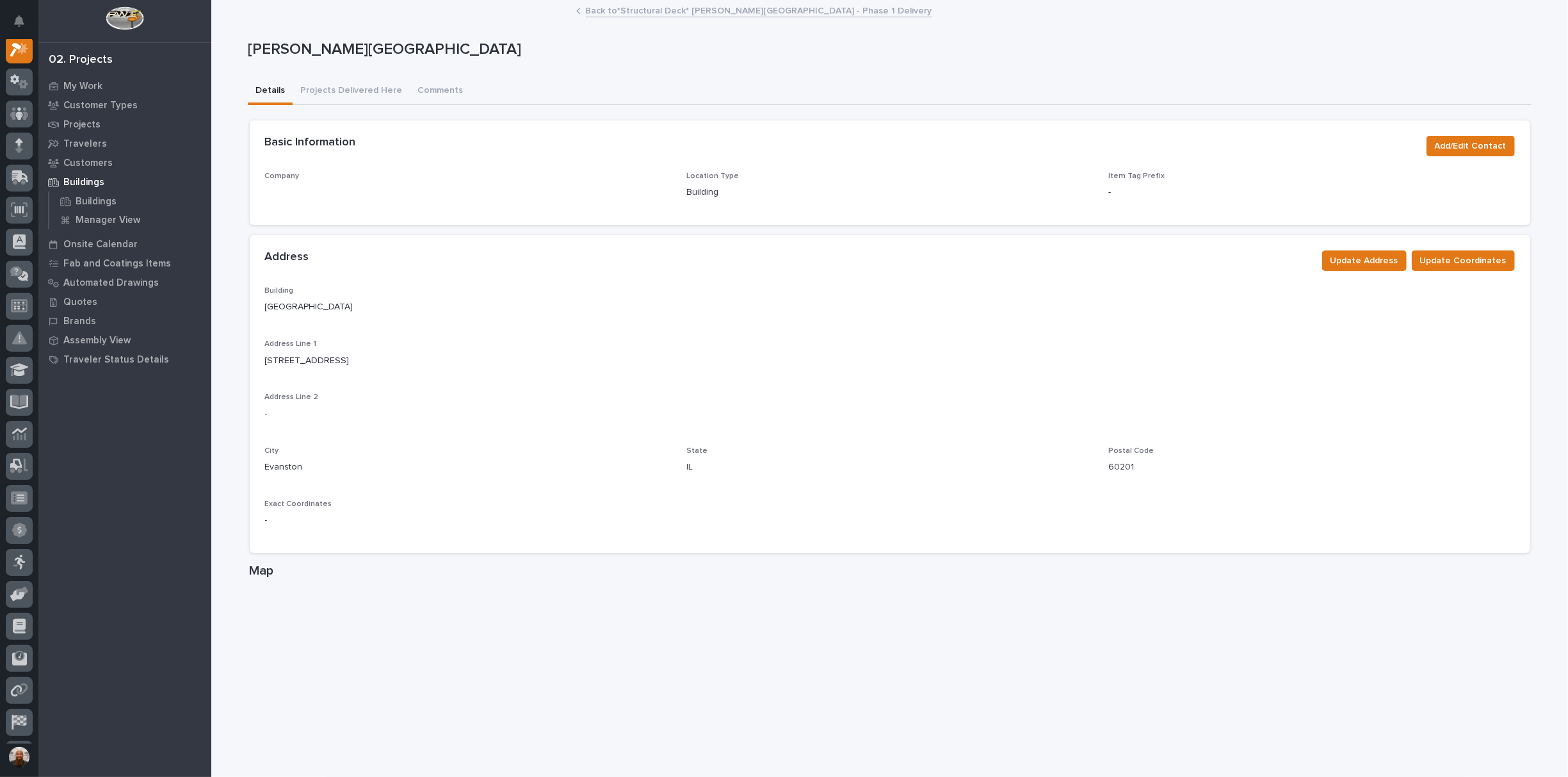
scroll to position [32, 0]
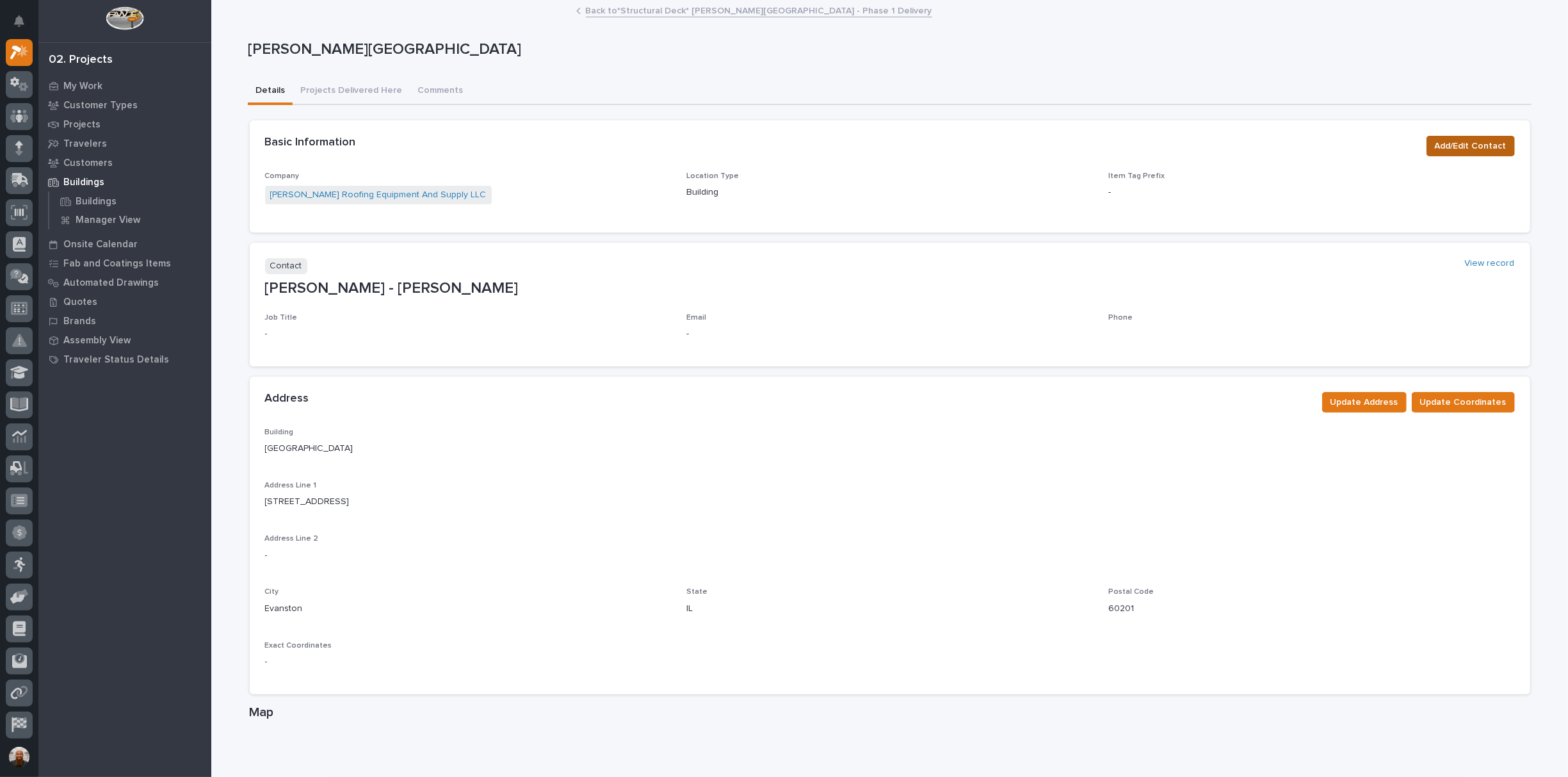
click at [1464, 144] on span "Add/Edit Contact" at bounding box center [1471, 146] width 72 height 15
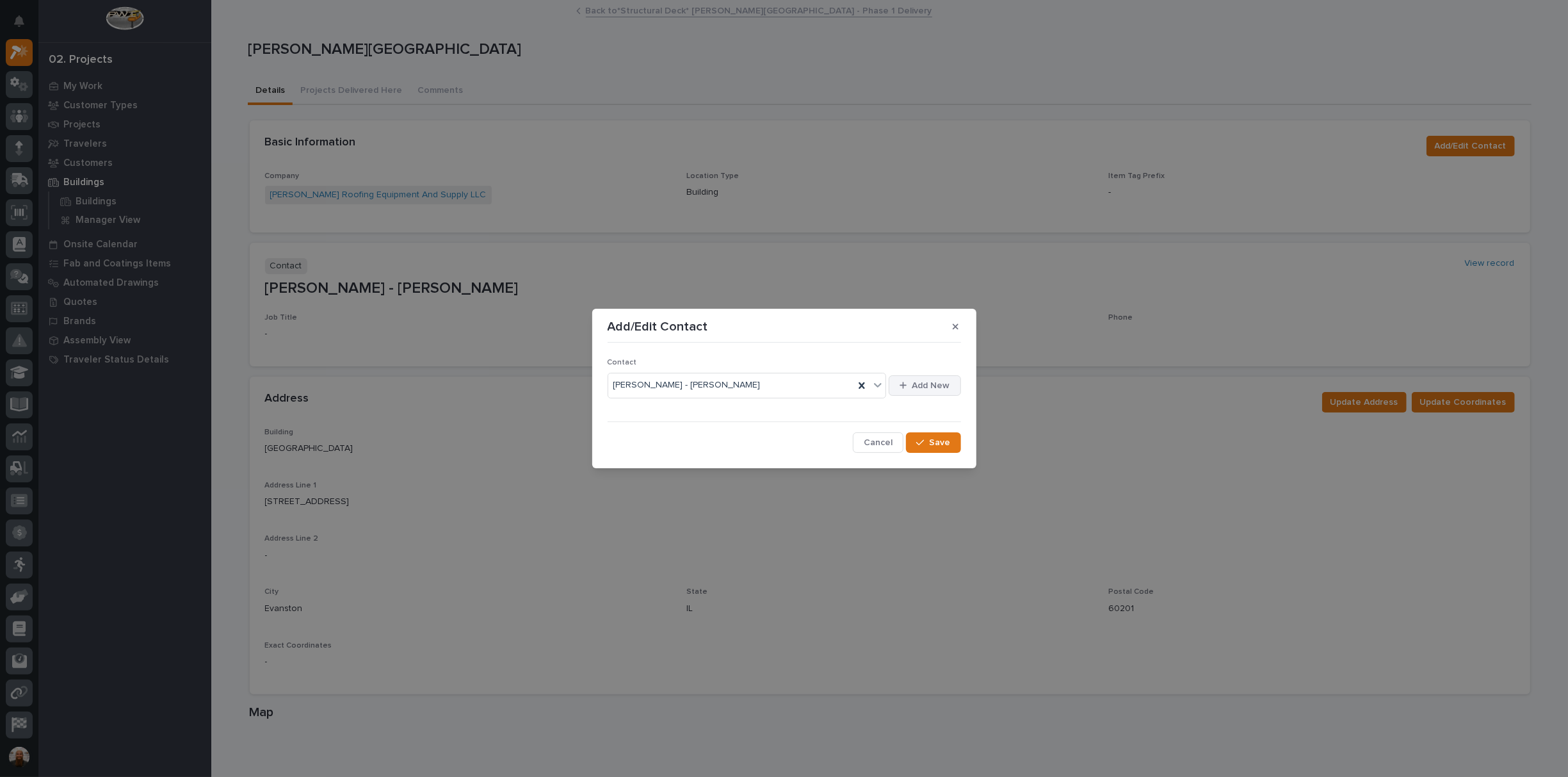
click at [941, 389] on span "Add New" at bounding box center [931, 386] width 38 height 11
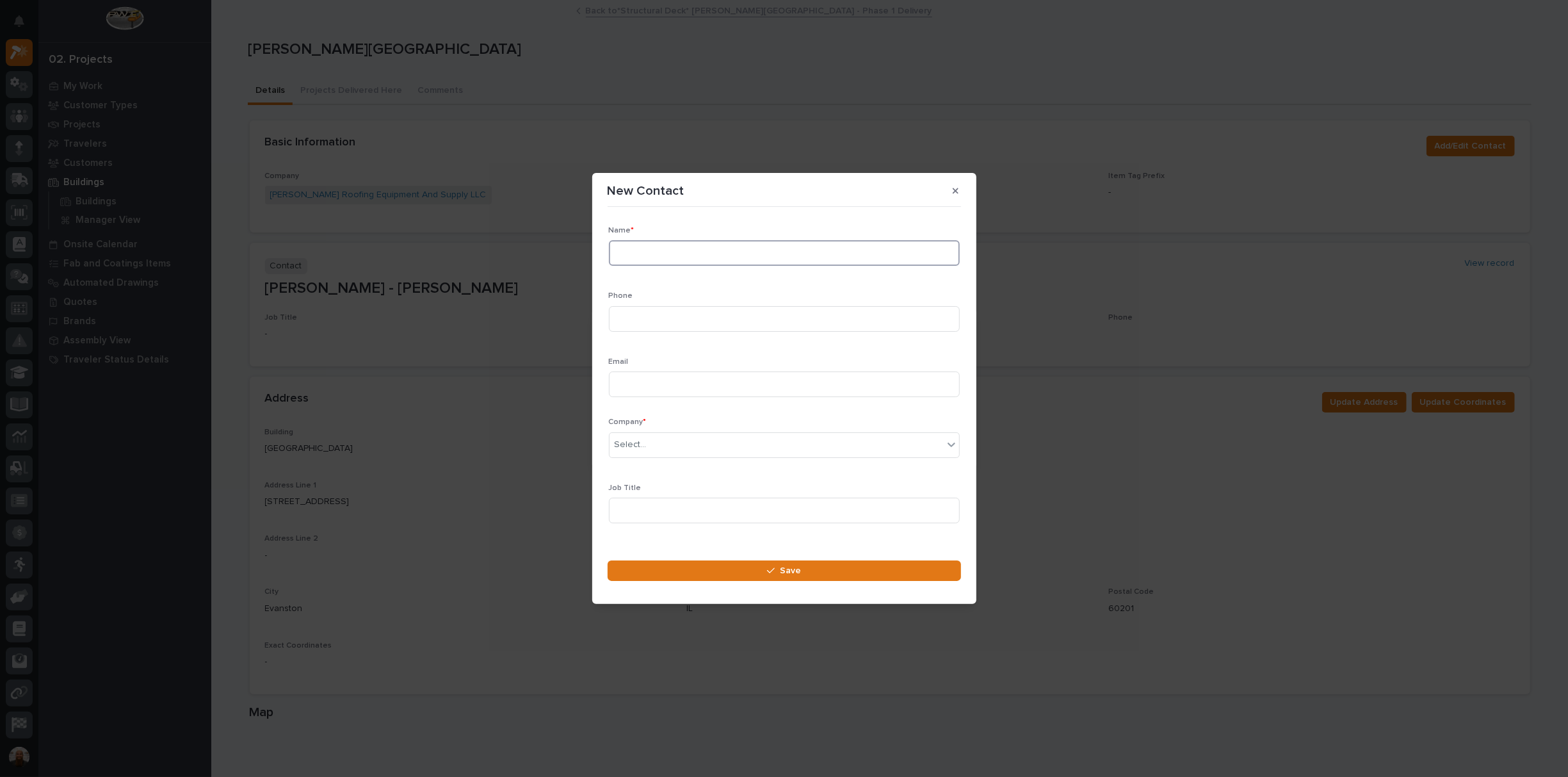
click at [717, 253] on input at bounding box center [784, 253] width 351 height 26
type input "Gabe"
click at [671, 319] on input at bounding box center [784, 318] width 351 height 26
type input "8472437145"
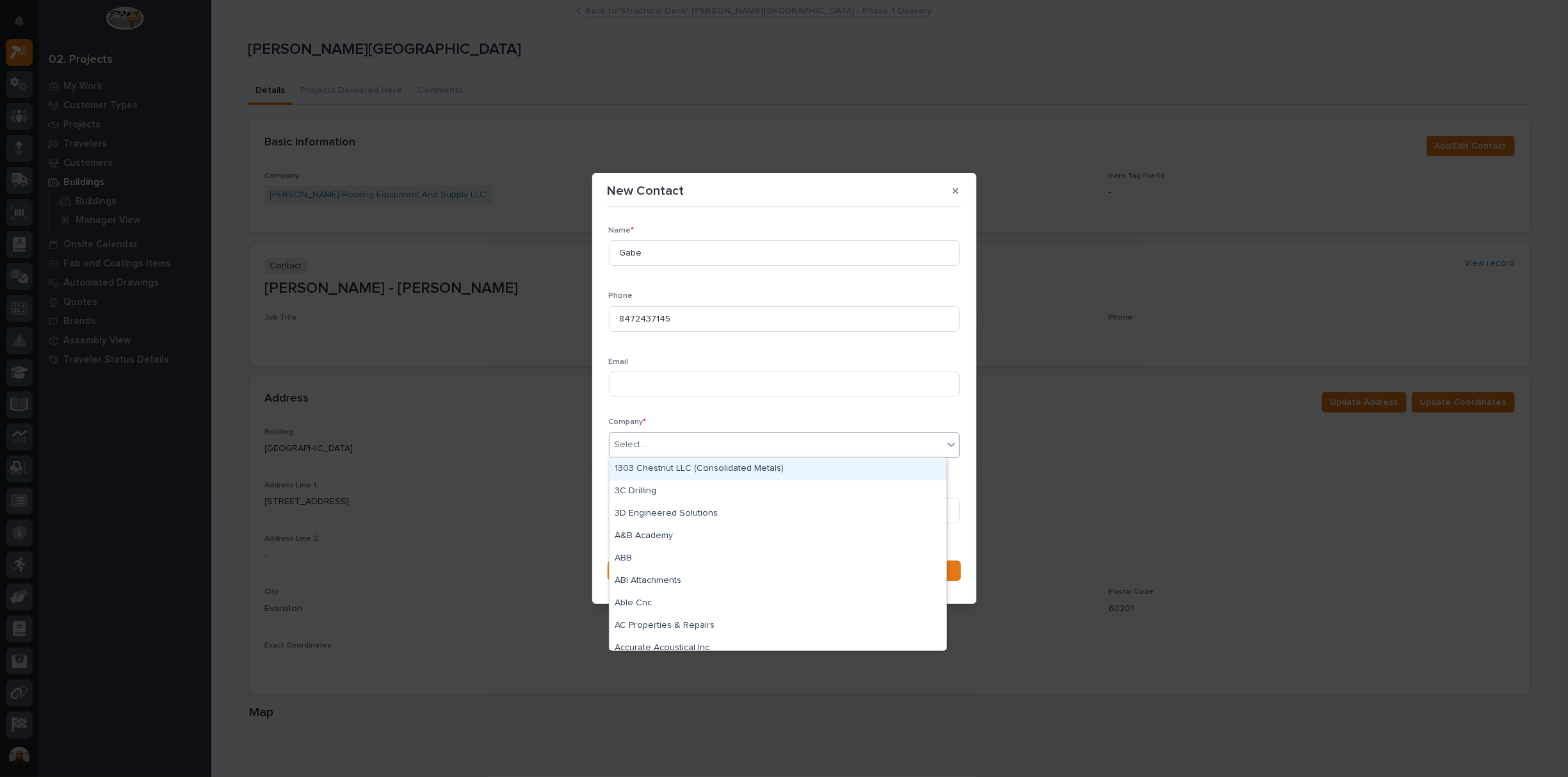
click at [685, 454] on div "Select..." at bounding box center [776, 444] width 334 height 21
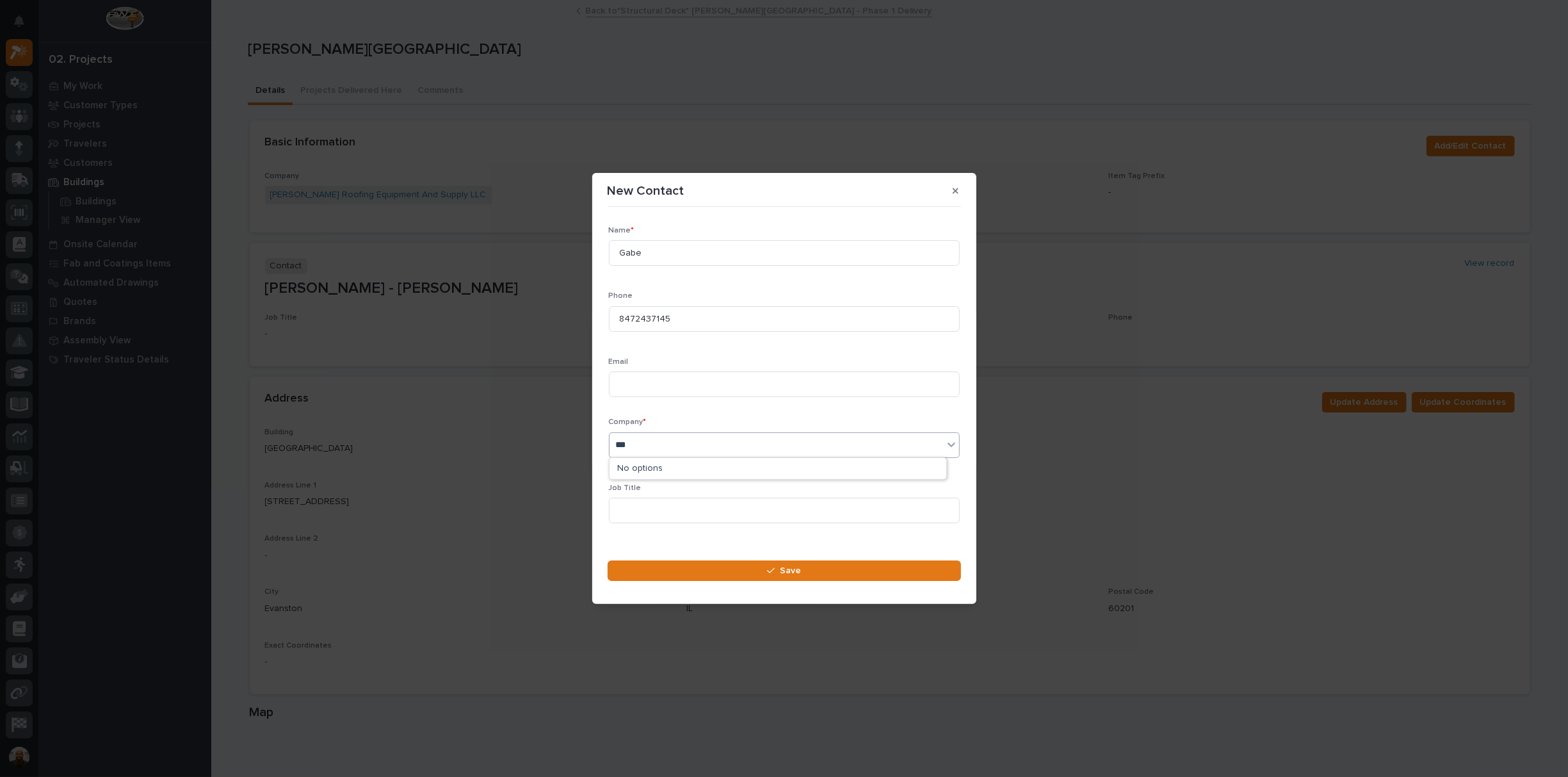
type input "****"
click at [688, 472] on div "[PERSON_NAME] Roofing Equipment And Supply LLC" at bounding box center [777, 469] width 337 height 22
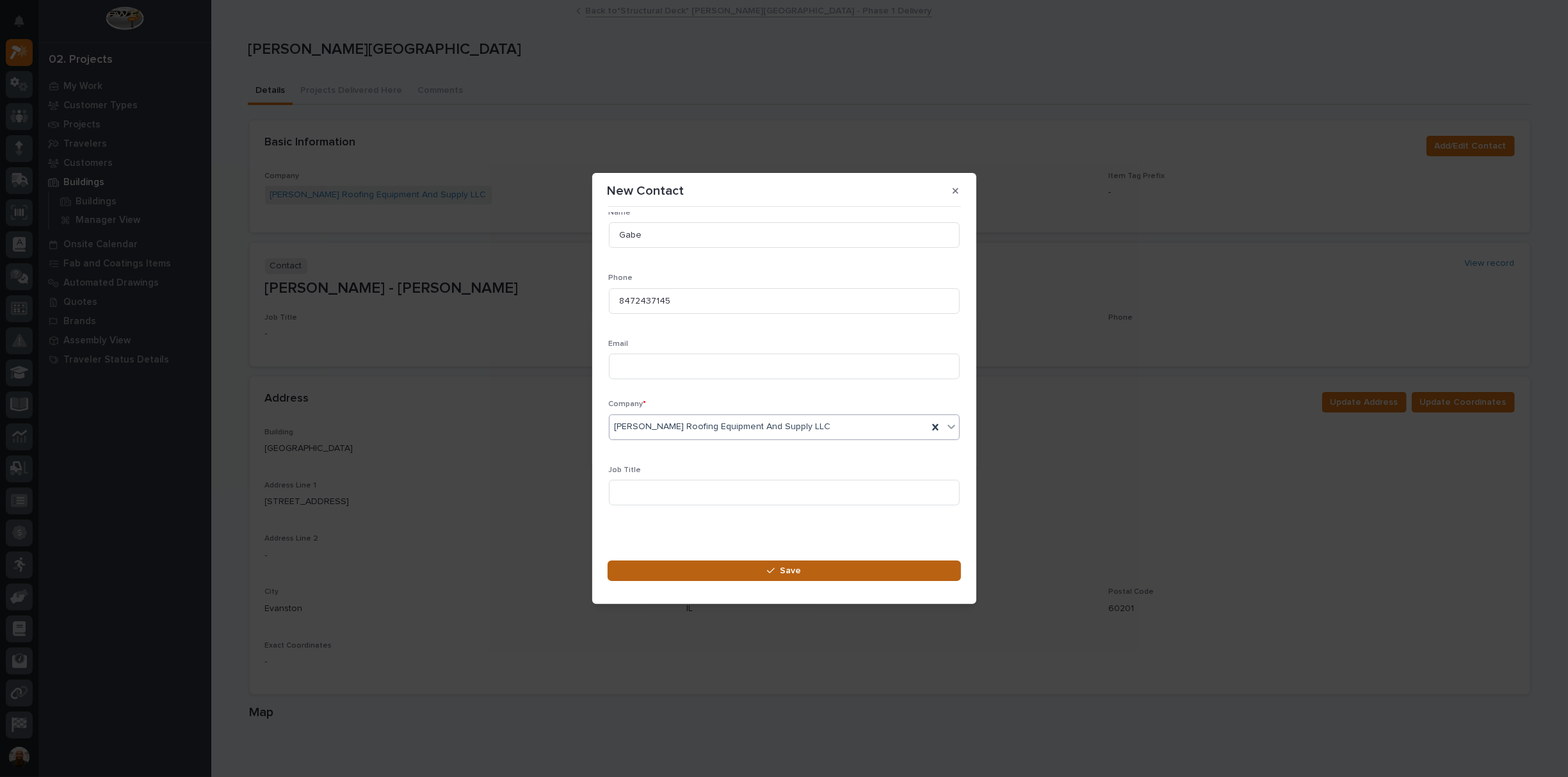
click at [745, 578] on button "Save" at bounding box center [784, 570] width 353 height 20
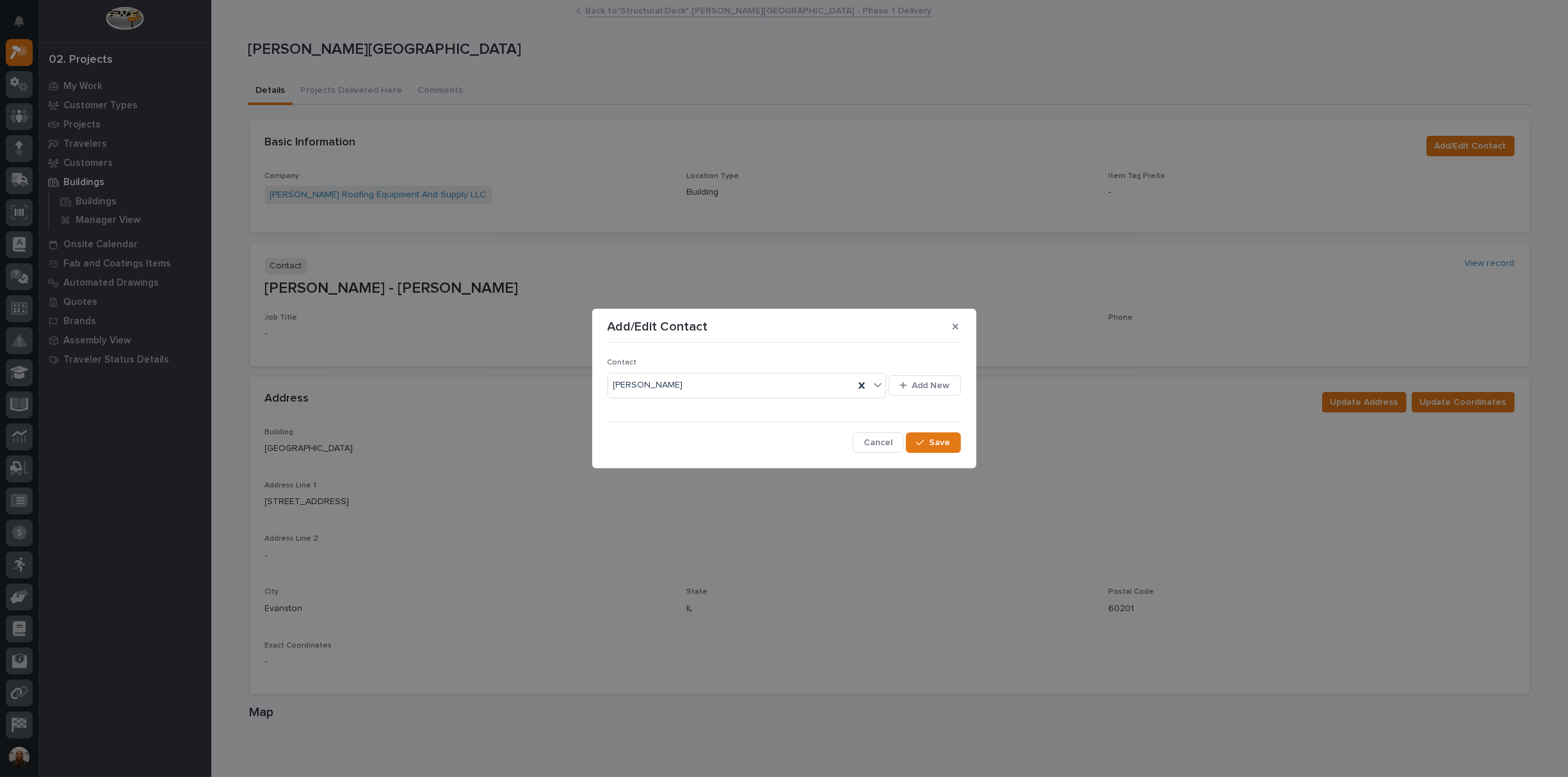
click at [948, 452] on div "Contact [PERSON_NAME] Add New Cancel Save" at bounding box center [784, 400] width 360 height 111
click at [947, 445] on span "Save" at bounding box center [940, 442] width 21 height 11
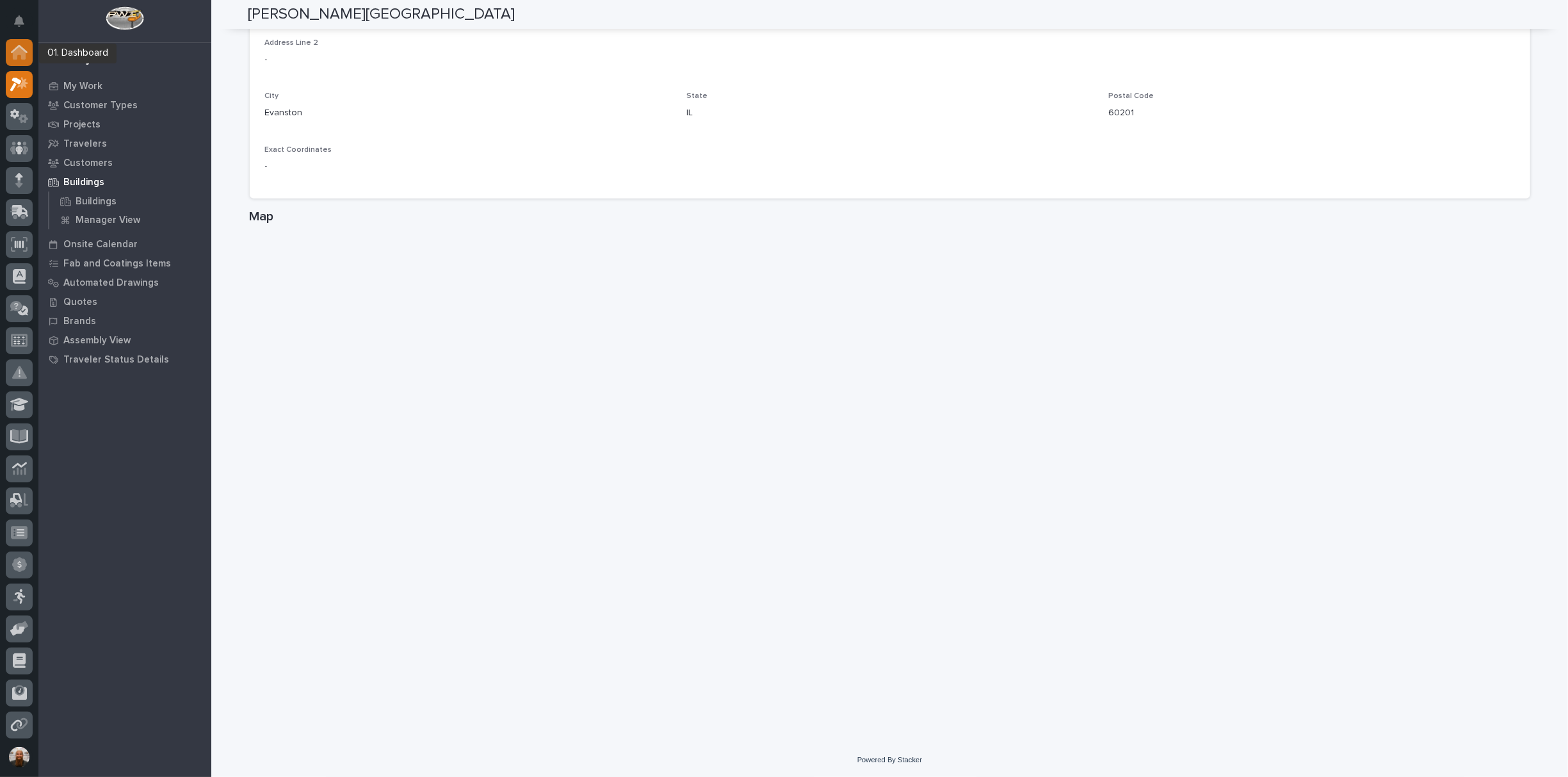
click at [20, 54] on icon at bounding box center [19, 53] width 13 height 13
